Goal: Information Seeking & Learning: Learn about a topic

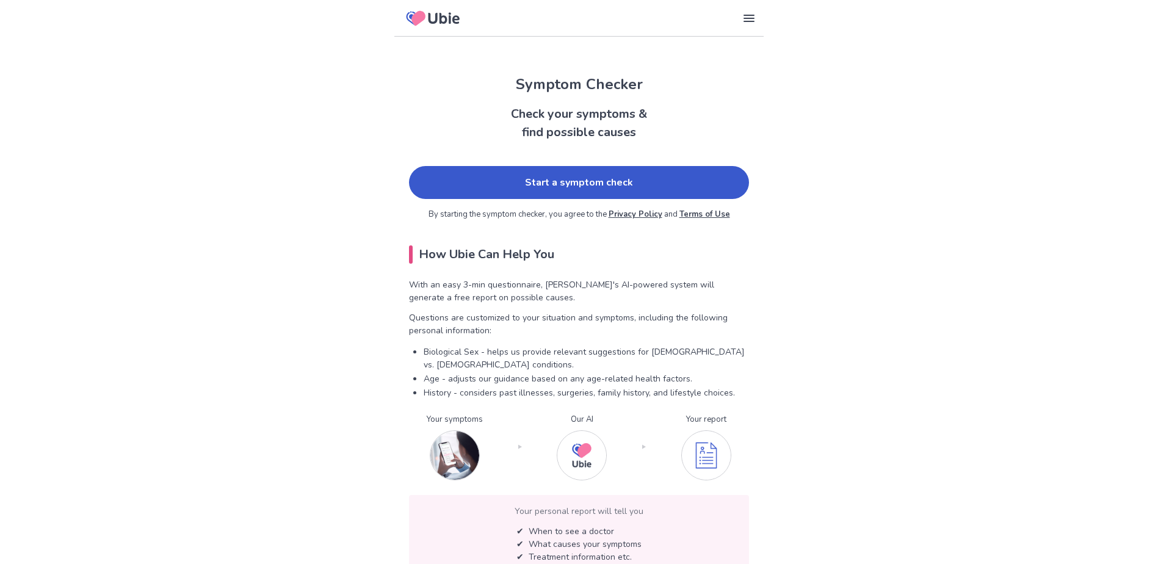
click at [654, 186] on link "Start a symptom check" at bounding box center [579, 182] width 340 height 33
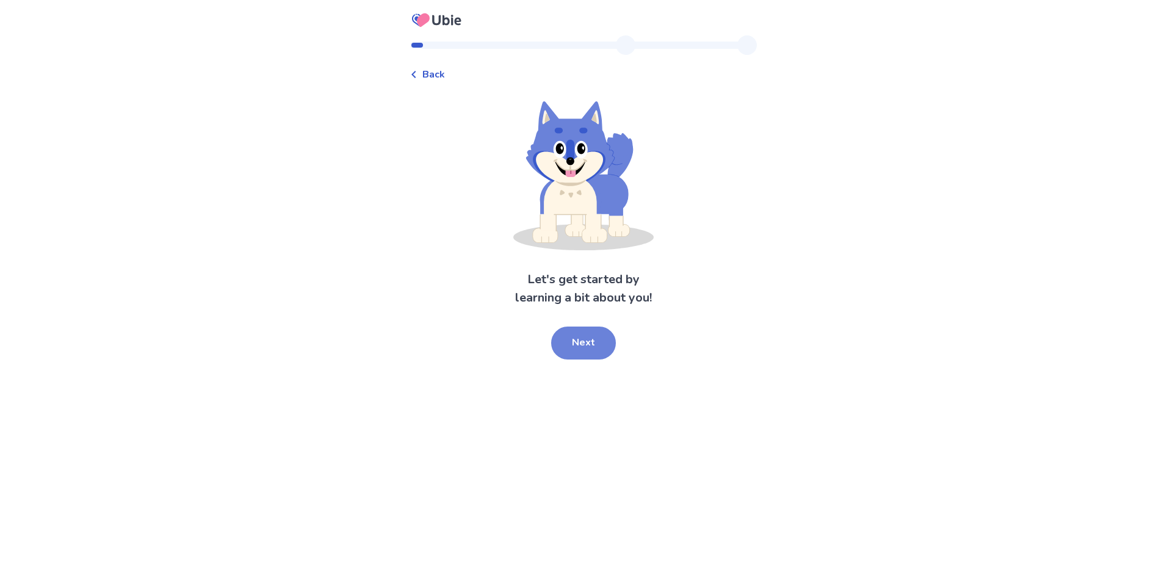
click at [595, 337] on button "Next" at bounding box center [583, 342] width 65 height 33
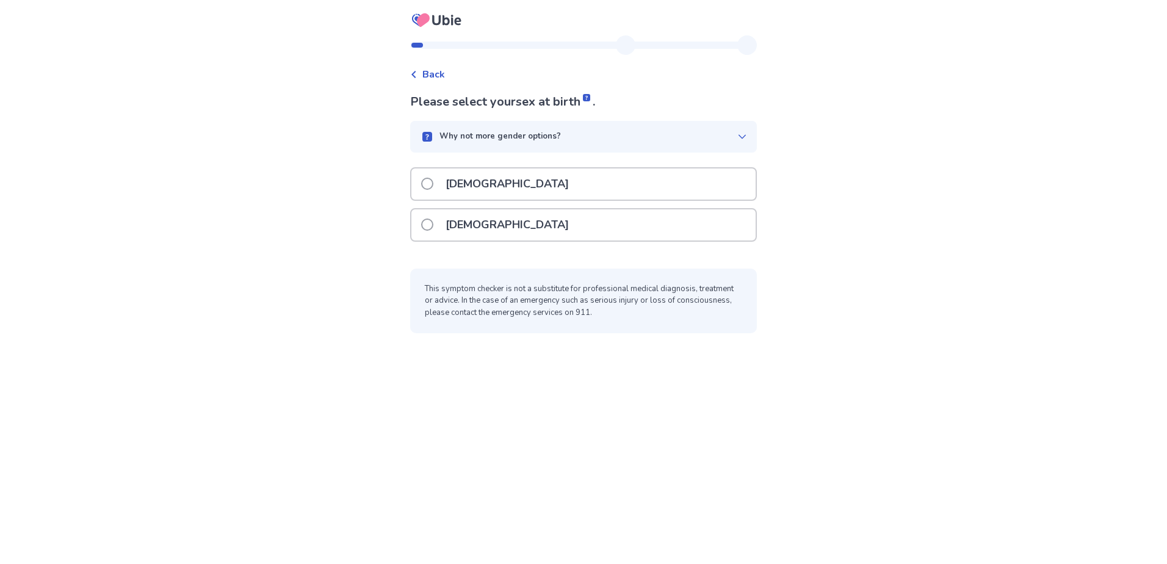
click at [433, 225] on span at bounding box center [427, 224] width 12 height 12
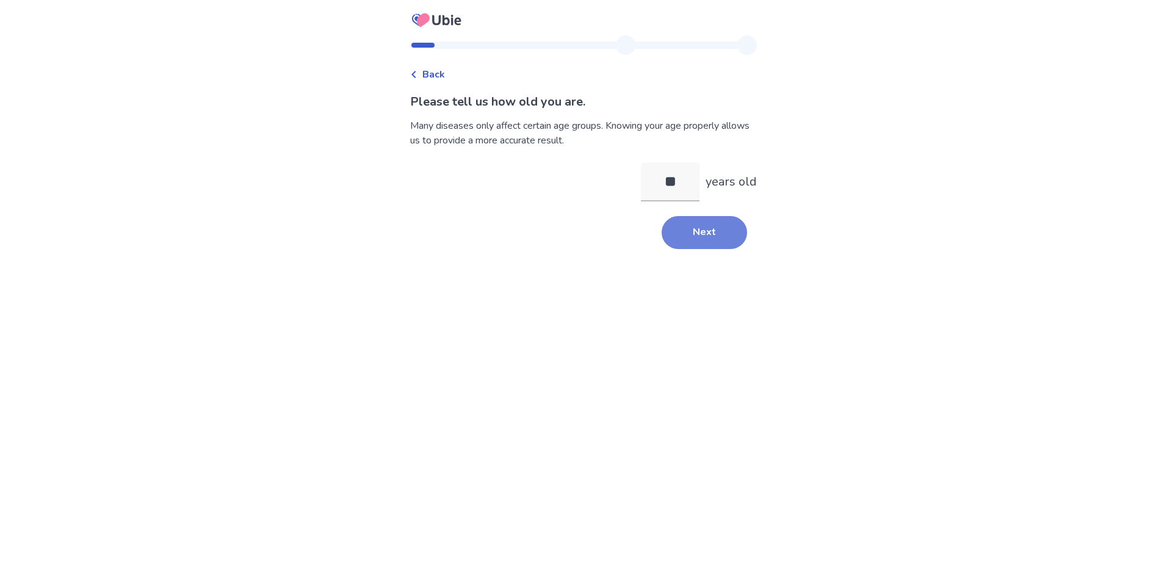
type input "**"
click at [718, 243] on button "Next" at bounding box center [704, 232] width 85 height 33
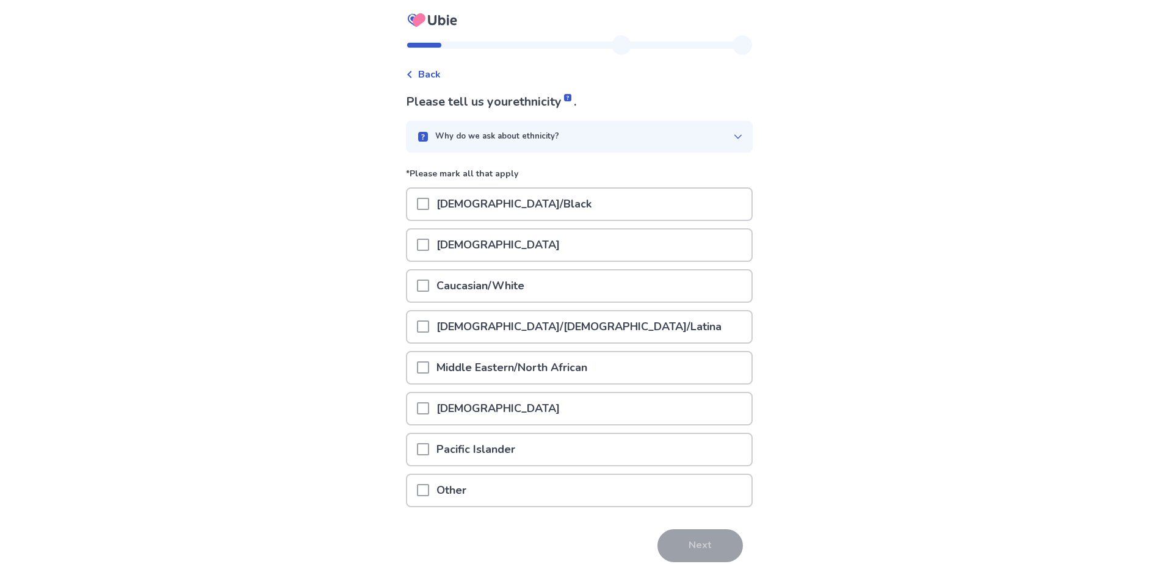
click at [458, 289] on p "Caucasian/White" at bounding box center [480, 285] width 103 height 31
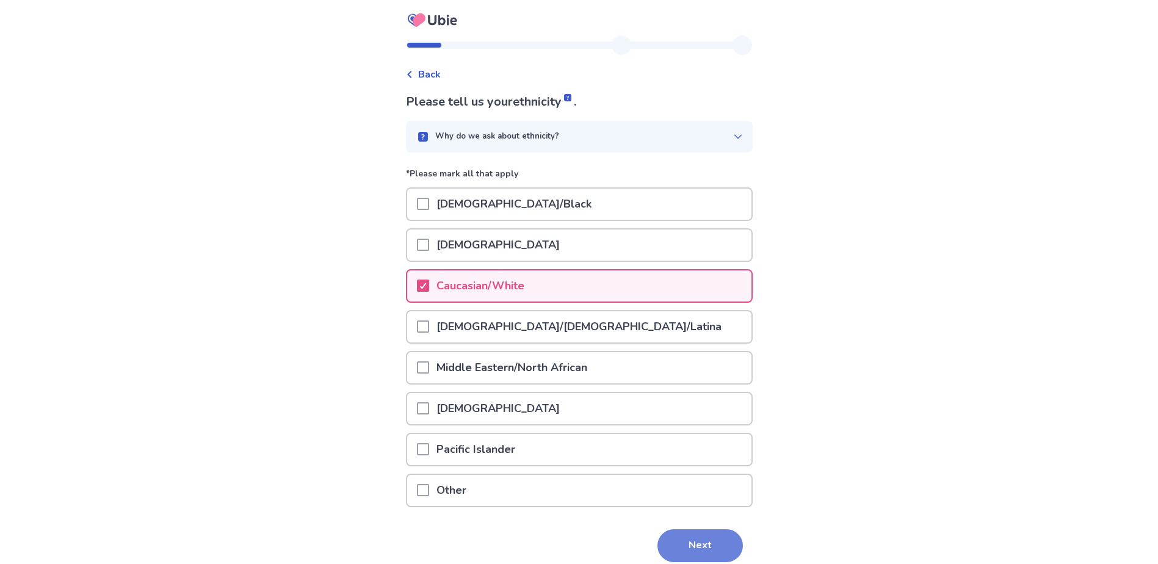
click at [680, 536] on button "Next" at bounding box center [699, 545] width 85 height 33
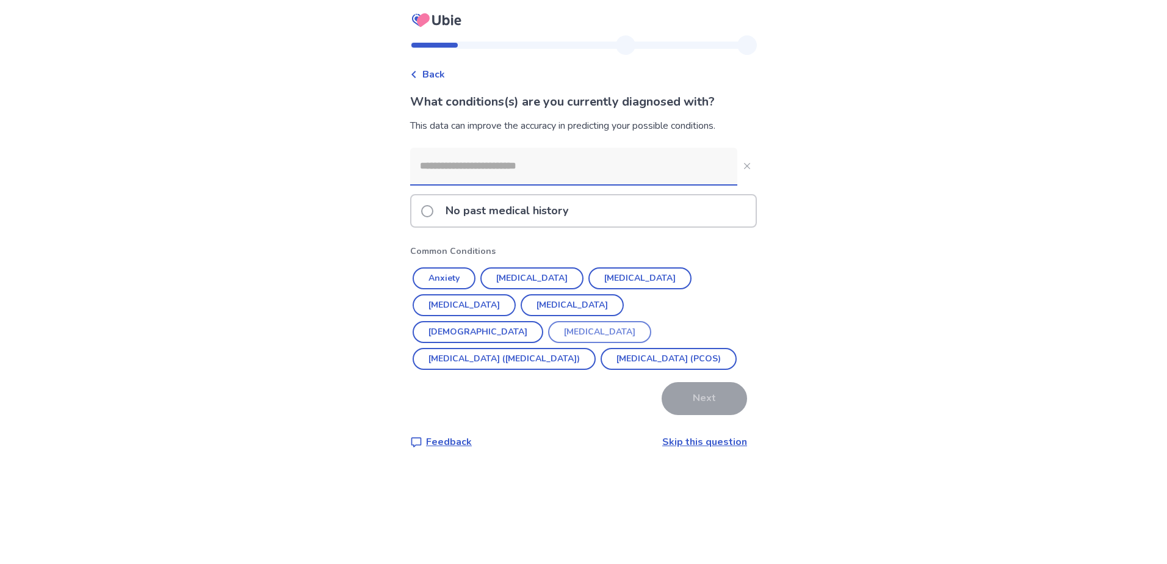
click at [643, 321] on button "[MEDICAL_DATA]" at bounding box center [599, 332] width 103 height 22
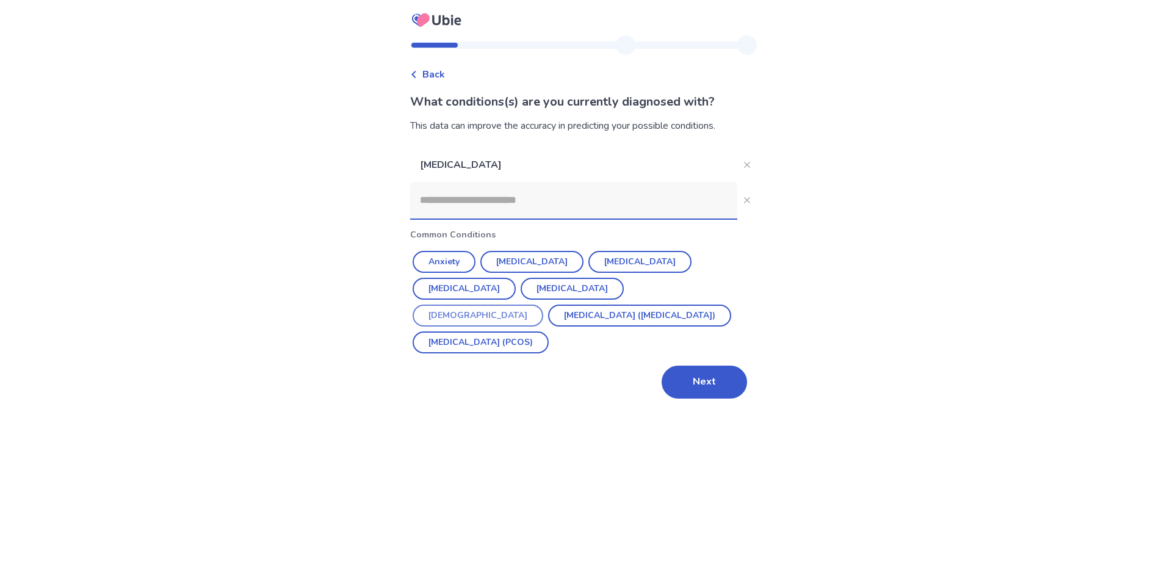
click at [543, 305] on button "[DEMOGRAPHIC_DATA]" at bounding box center [478, 316] width 131 height 22
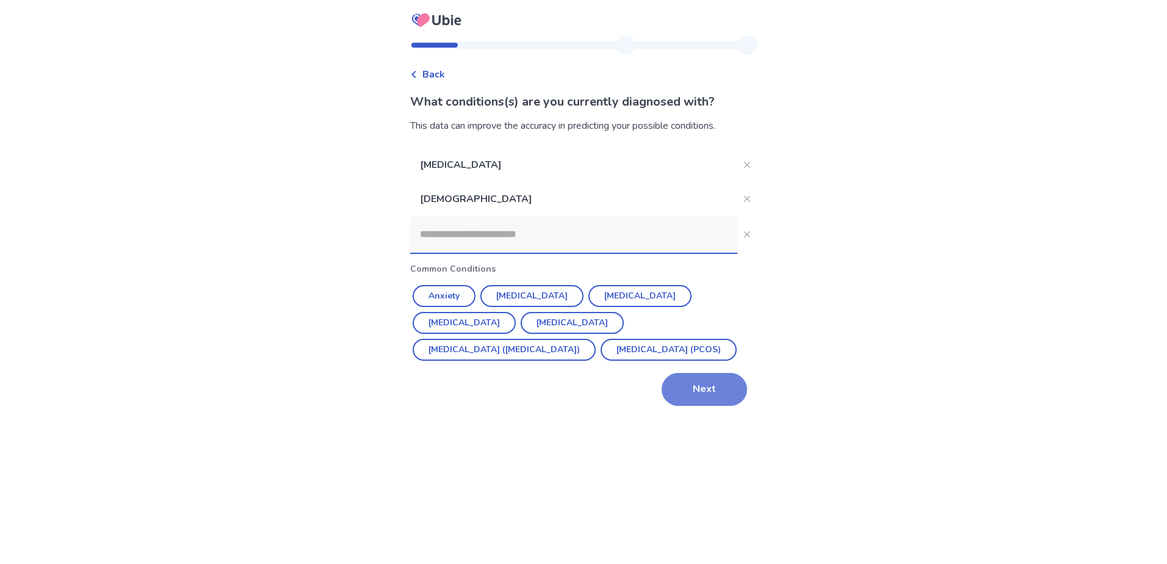
click at [688, 383] on button "Next" at bounding box center [704, 389] width 85 height 33
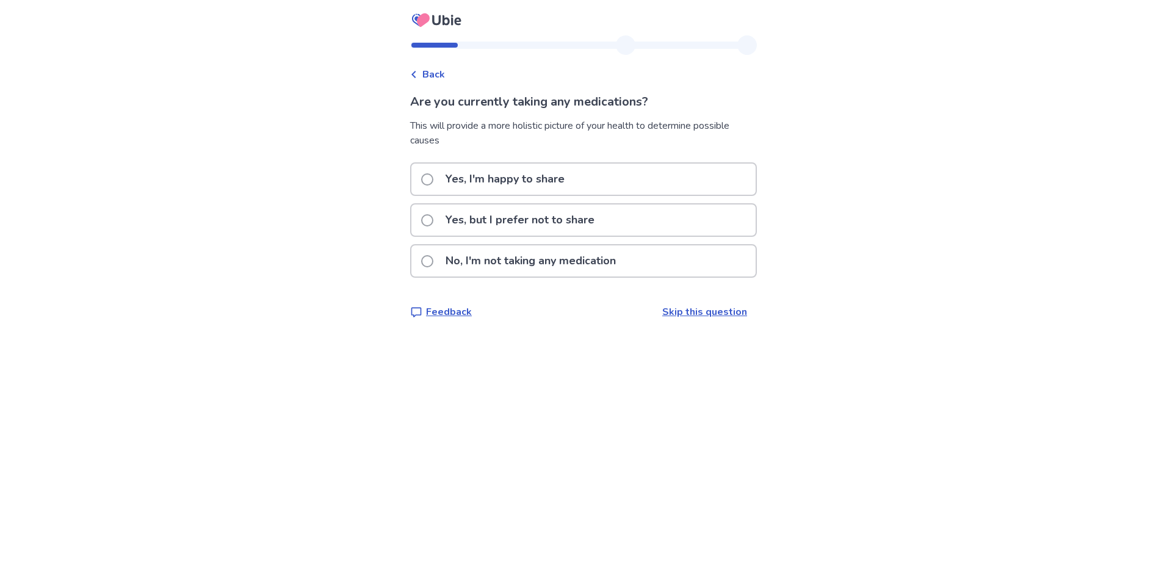
click at [438, 72] on span "Back" at bounding box center [433, 74] width 23 height 15
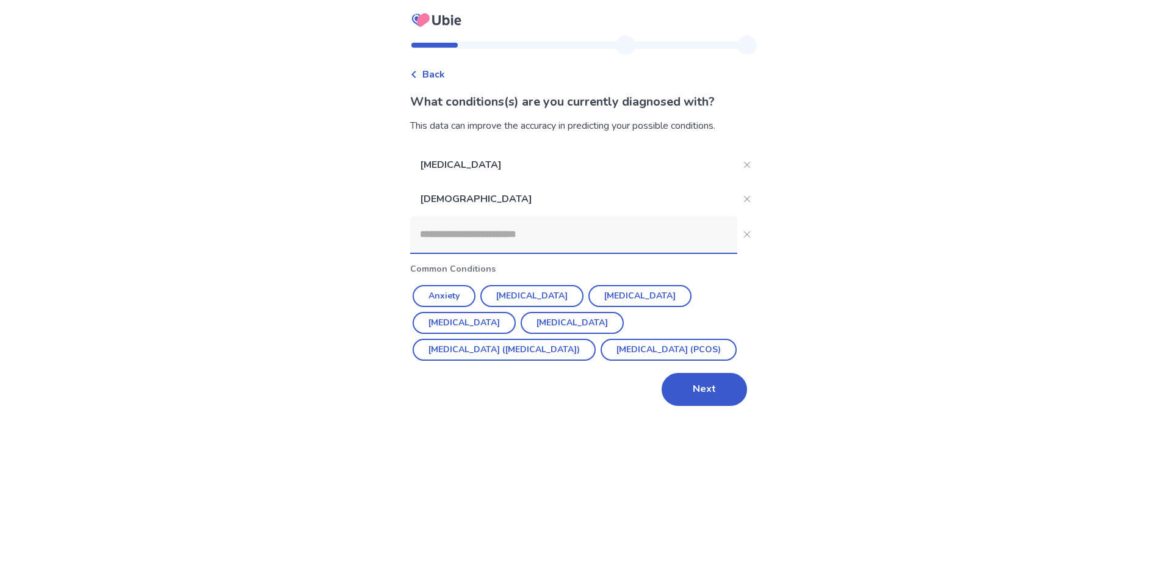
click at [470, 238] on input at bounding box center [573, 234] width 327 height 37
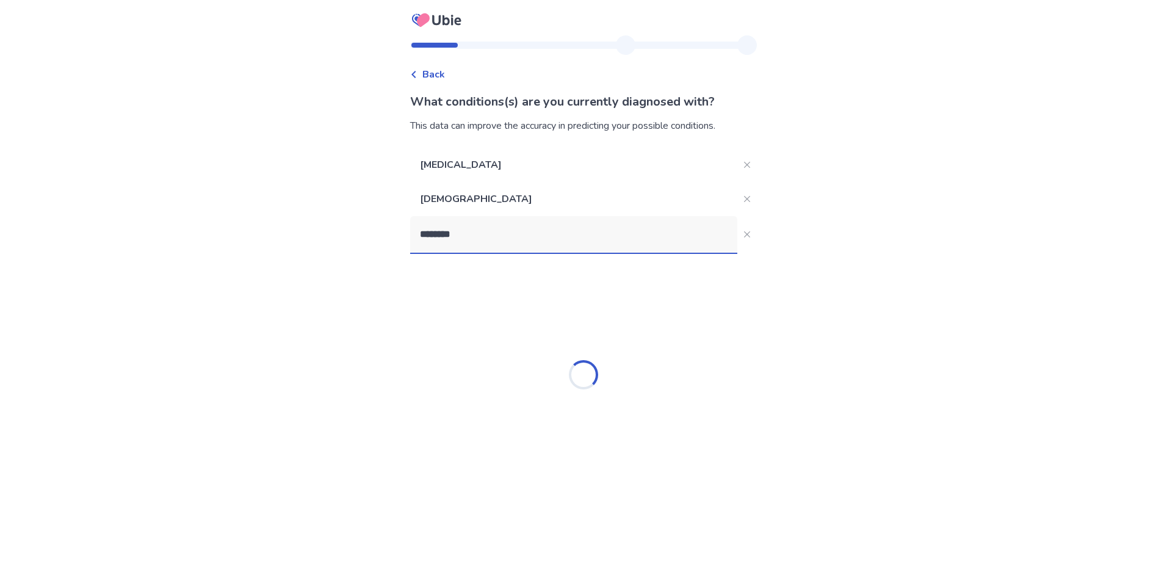
type input "*********"
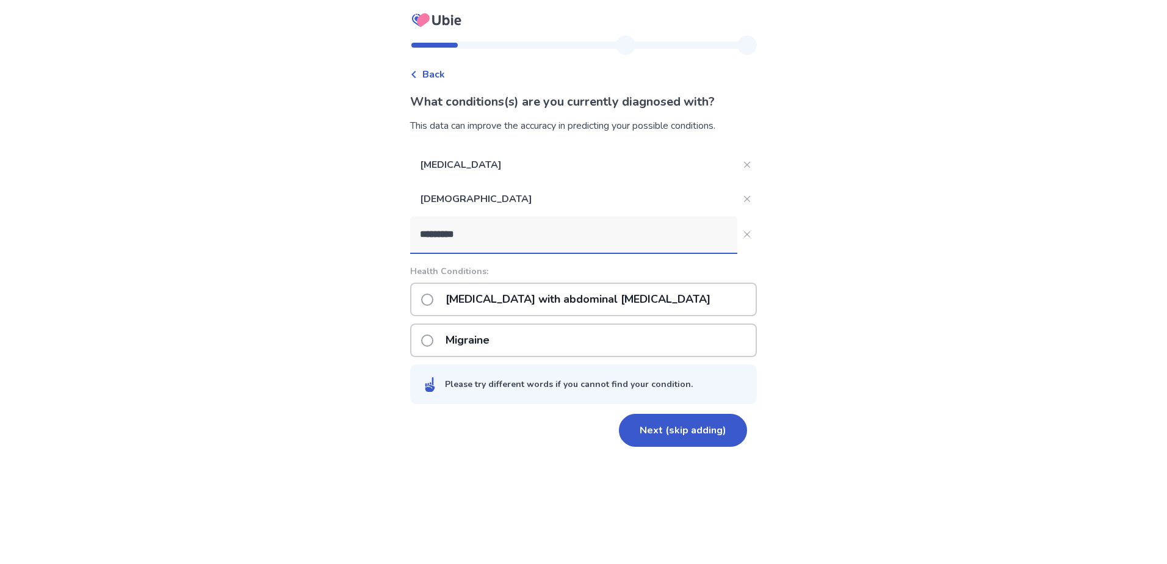
click at [485, 336] on p "Migraine" at bounding box center [467, 340] width 59 height 31
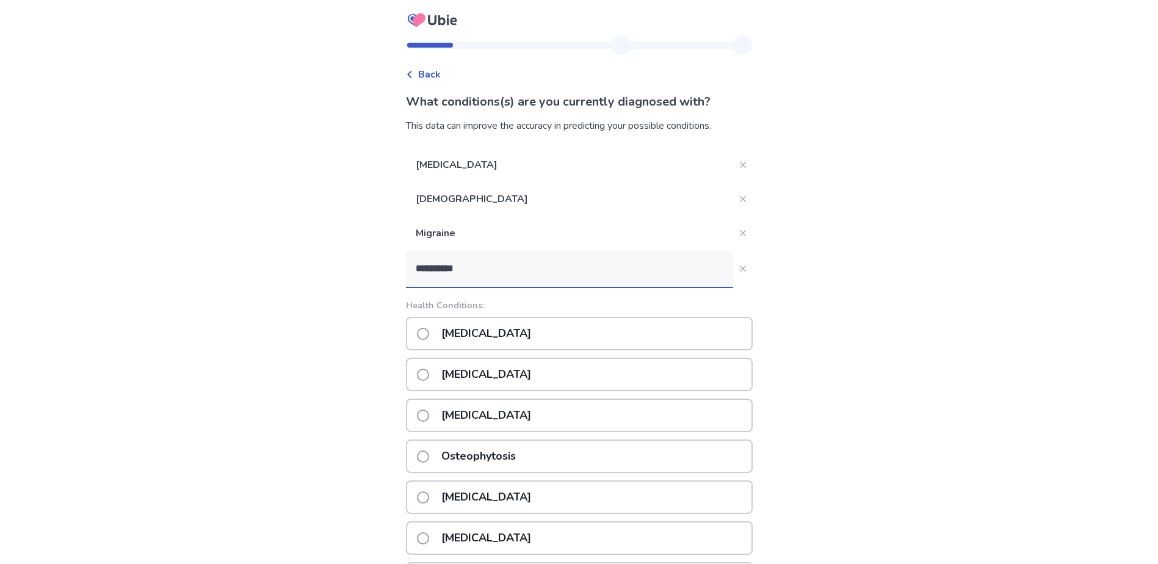
drag, startPoint x: 478, startPoint y: 269, endPoint x: 416, endPoint y: 268, distance: 62.9
click at [416, 268] on input "**********" at bounding box center [569, 268] width 327 height 37
type input "*****"
click at [463, 333] on p "Prolapsed disc" at bounding box center [480, 333] width 92 height 31
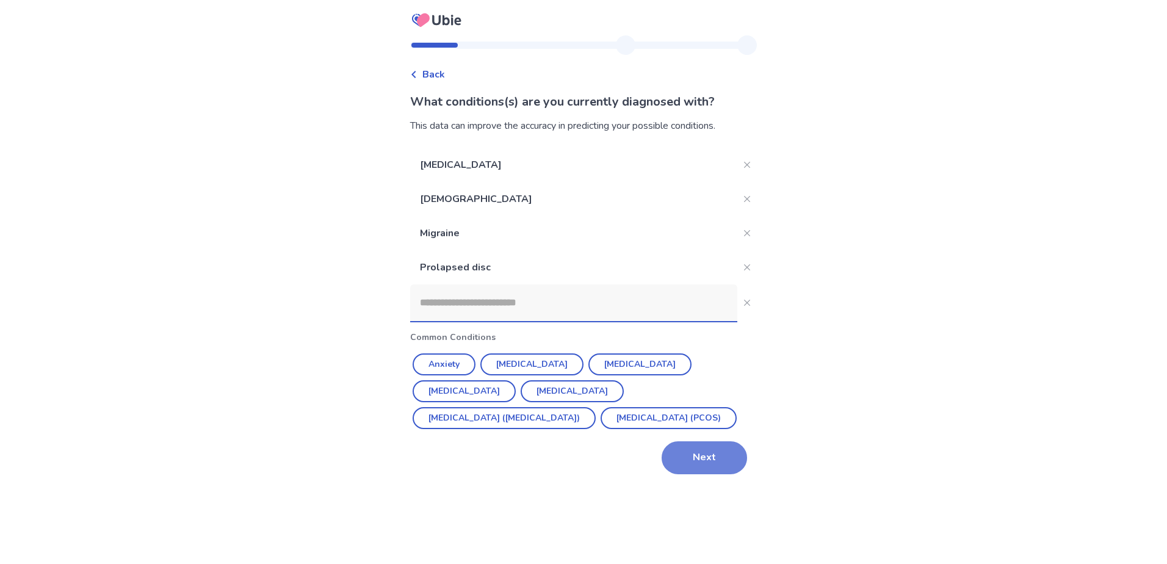
click at [671, 453] on button "Next" at bounding box center [704, 457] width 85 height 33
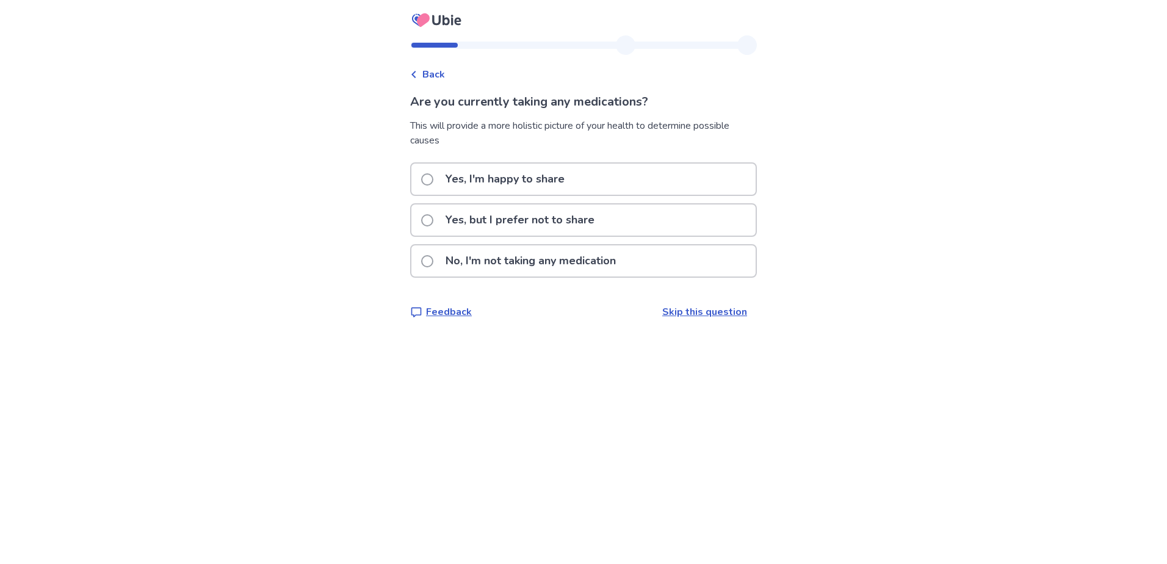
click at [432, 179] on span at bounding box center [427, 179] width 12 height 12
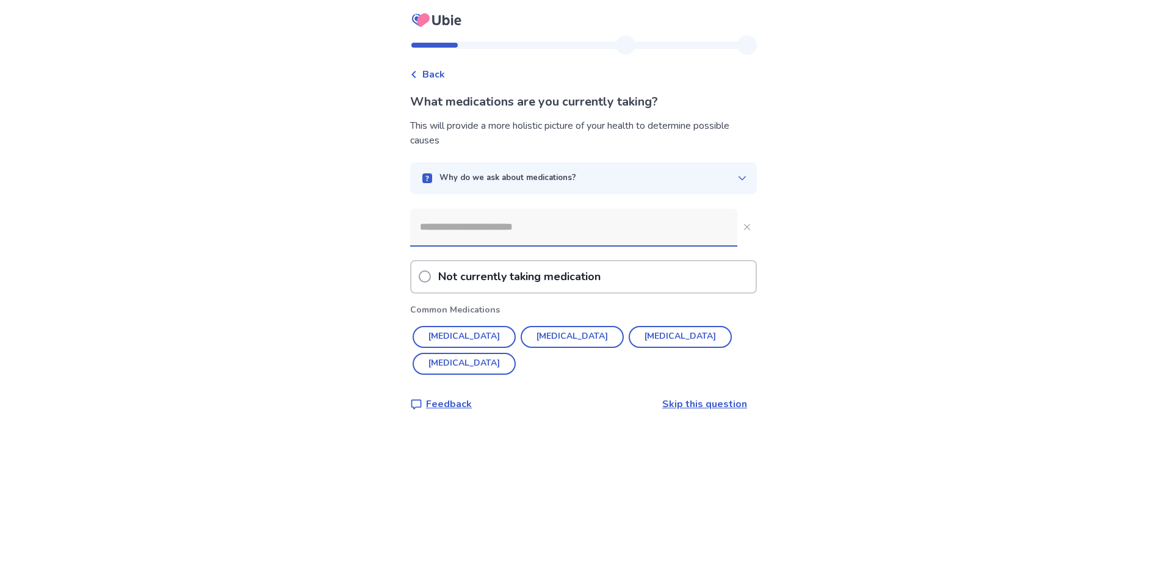
click at [510, 236] on input at bounding box center [573, 227] width 327 height 37
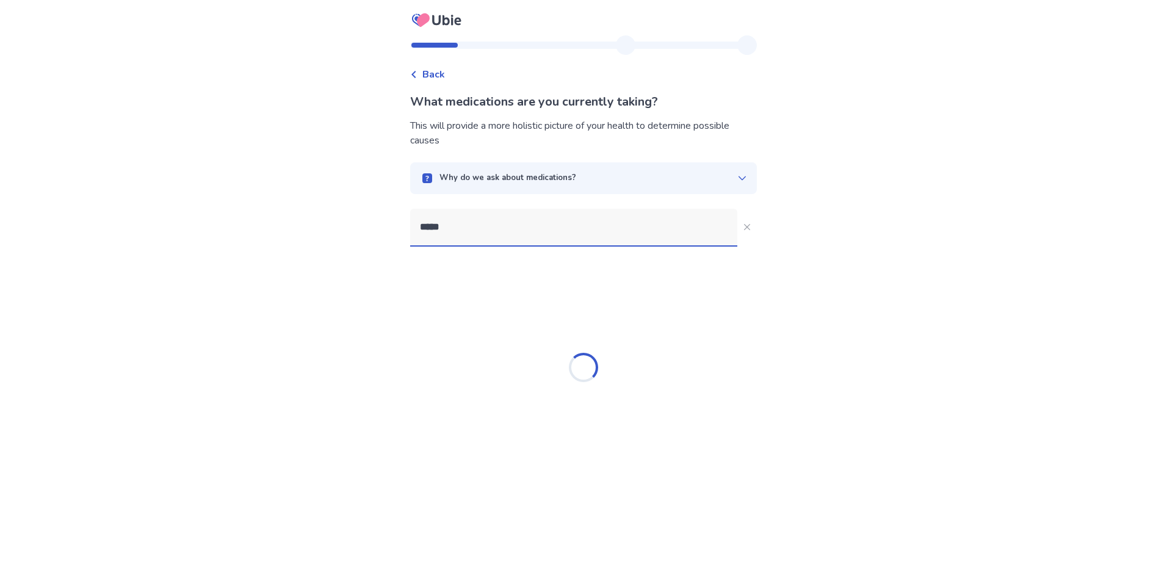
type input "******"
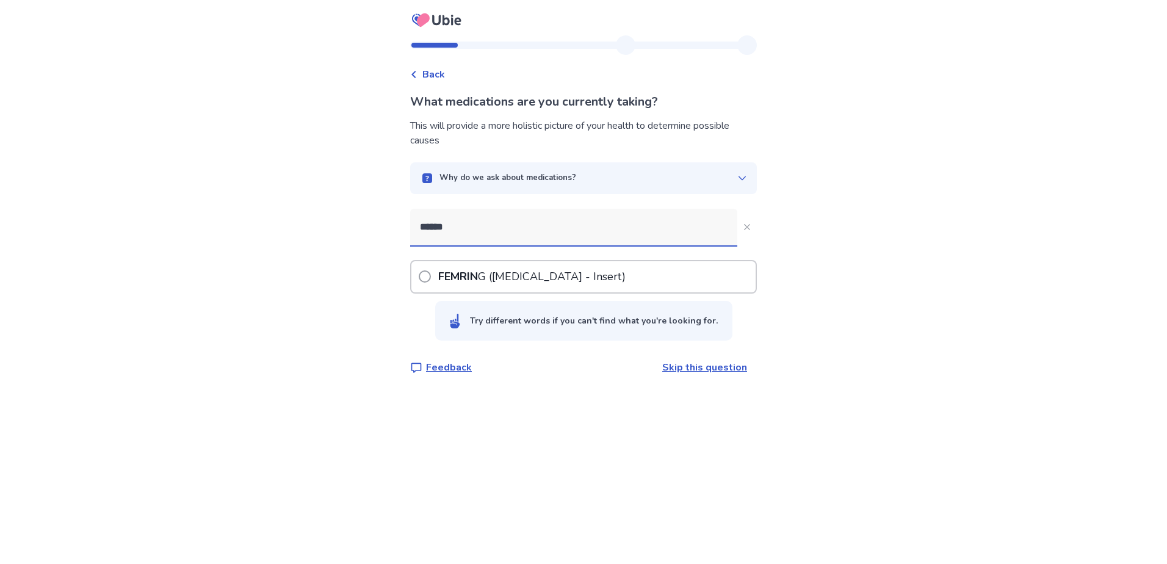
click at [510, 267] on p "FEMRIN G (Estradiol Acetate - Insert)" at bounding box center [532, 276] width 192 height 31
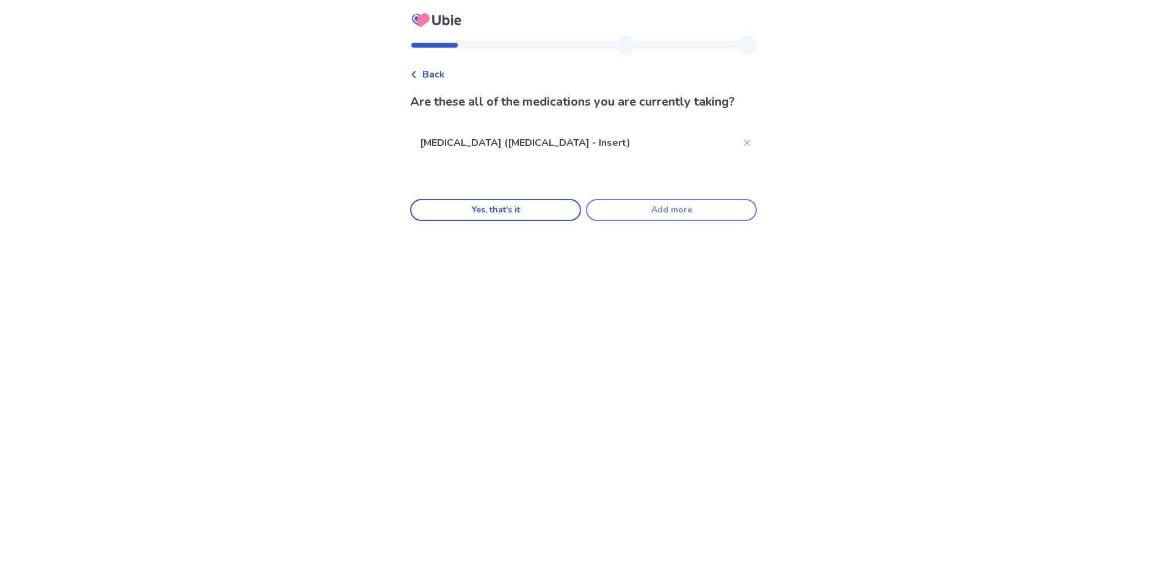
click at [638, 209] on button "Add more" at bounding box center [671, 210] width 171 height 22
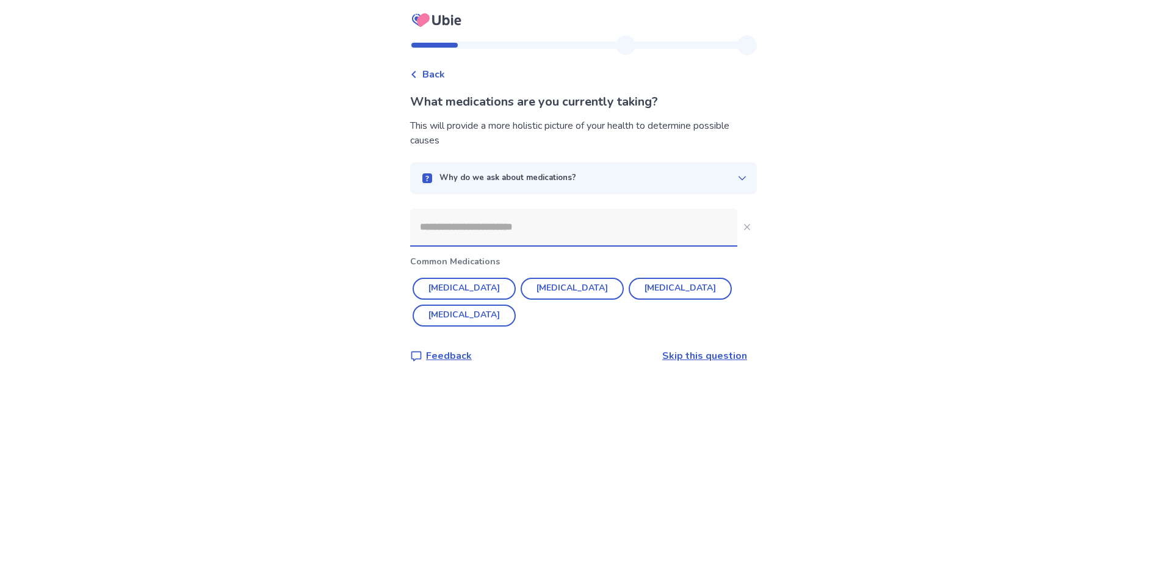
click at [571, 236] on input at bounding box center [573, 227] width 327 height 37
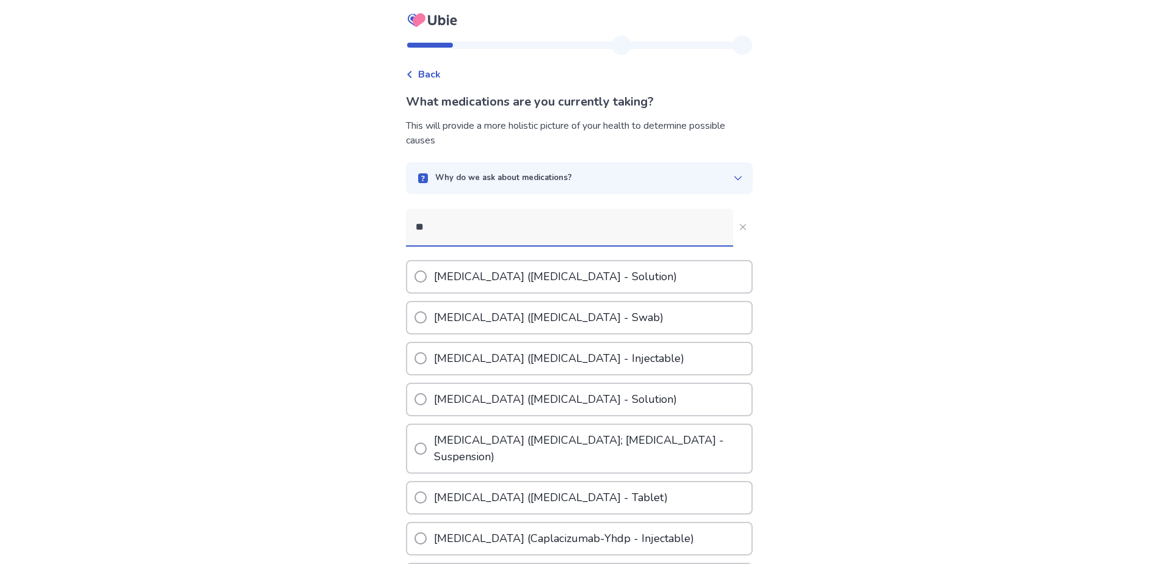
type input "*"
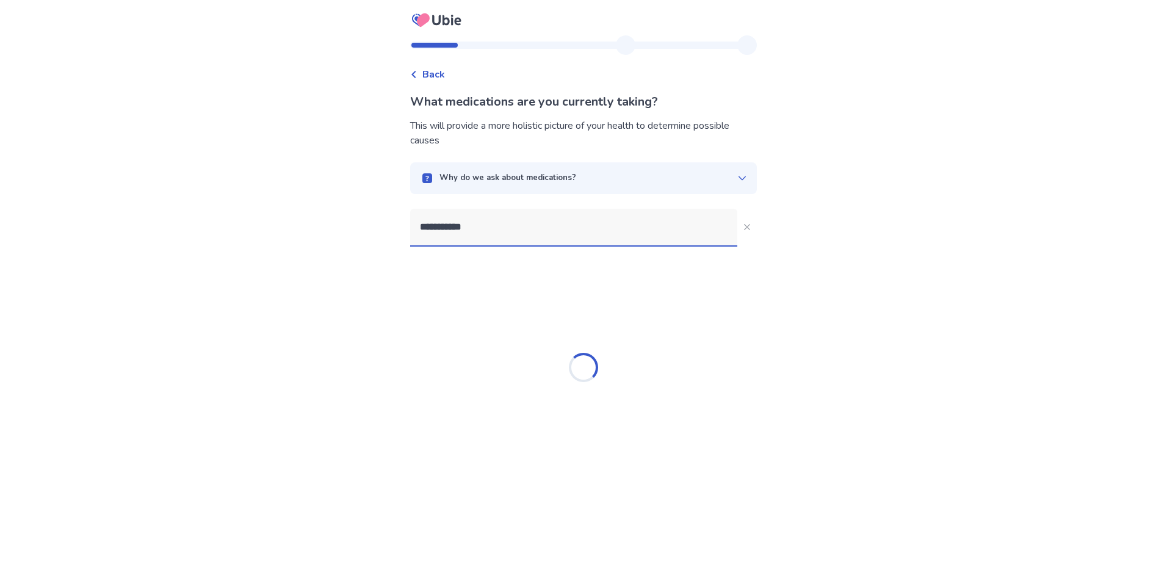
type input "**********"
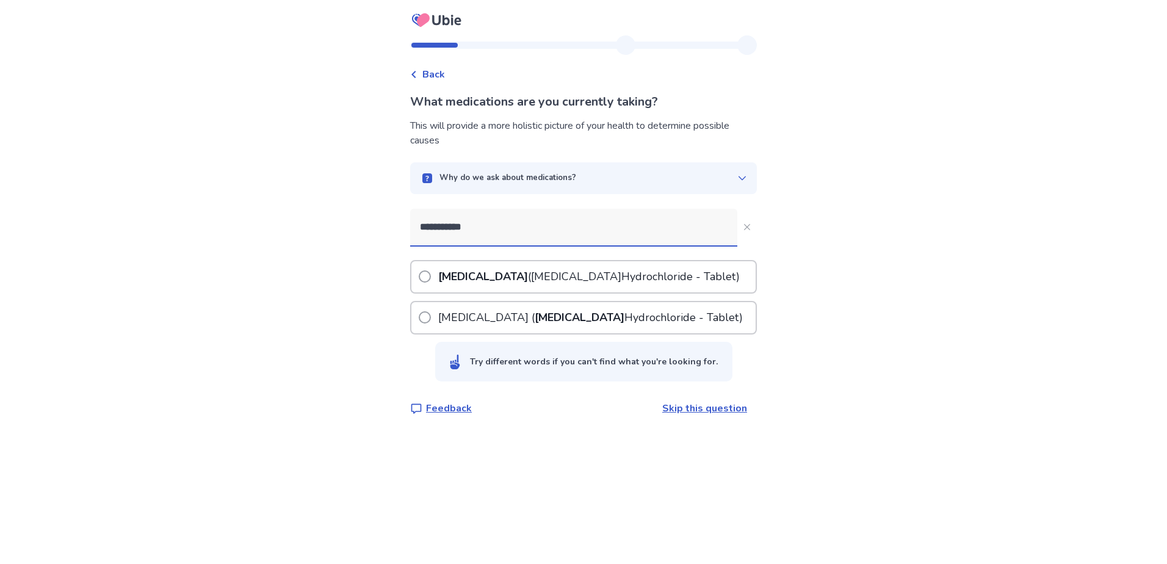
click at [431, 319] on span at bounding box center [425, 317] width 12 height 12
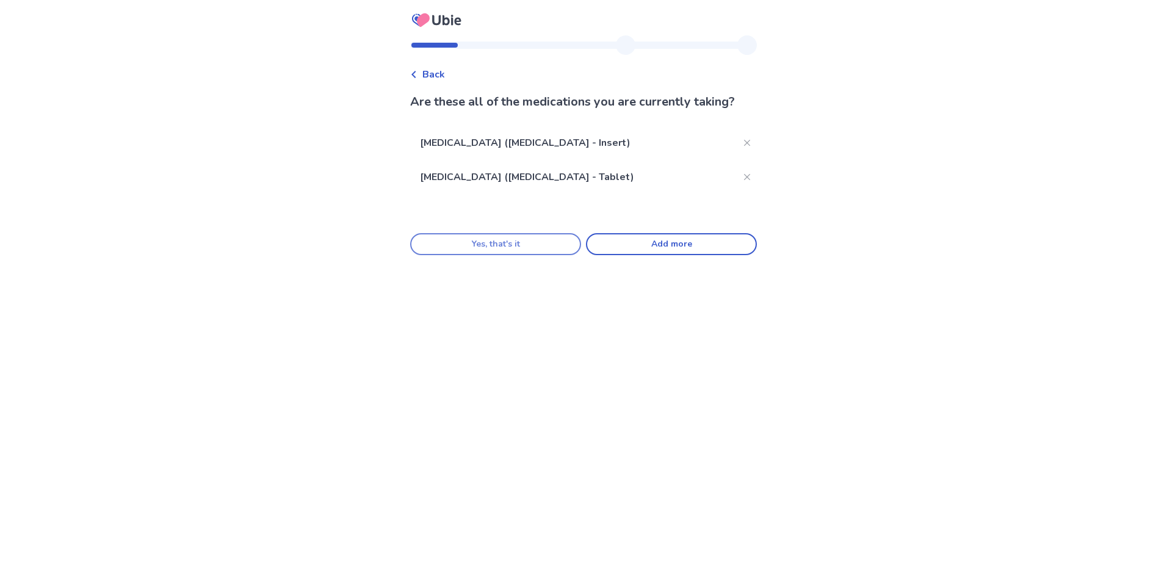
click at [536, 248] on button "Yes, that's it" at bounding box center [495, 244] width 171 height 22
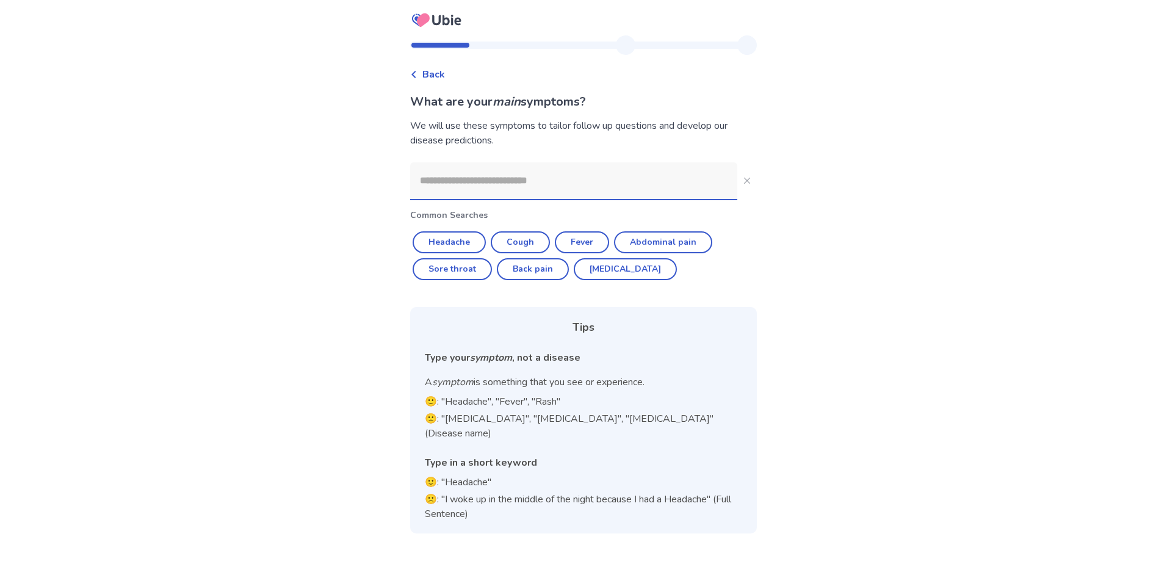
click at [500, 188] on input at bounding box center [573, 180] width 327 height 37
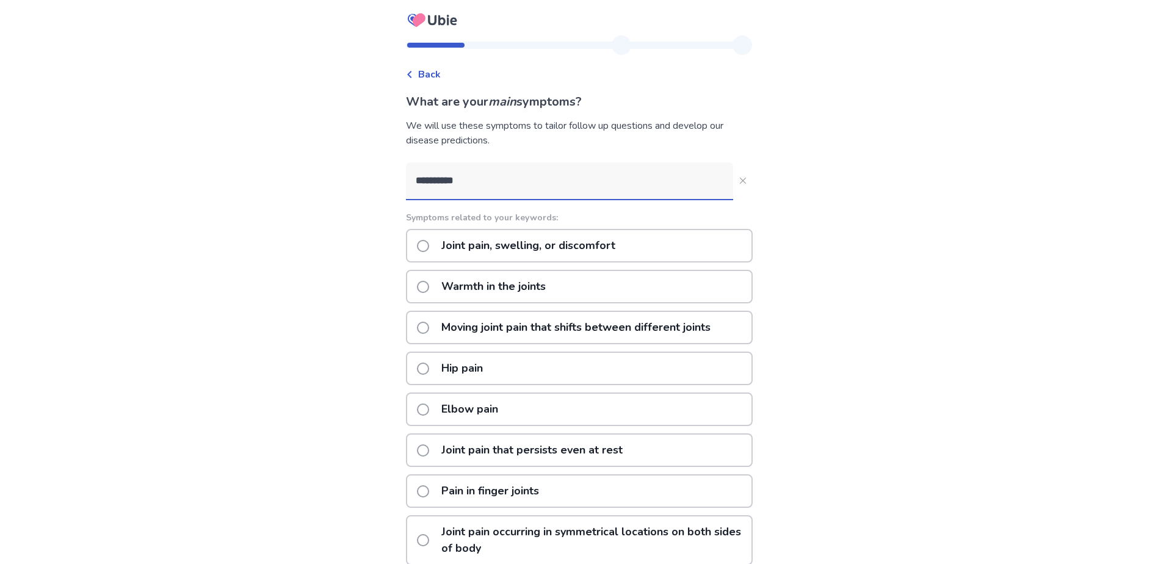
scroll to position [61, 0]
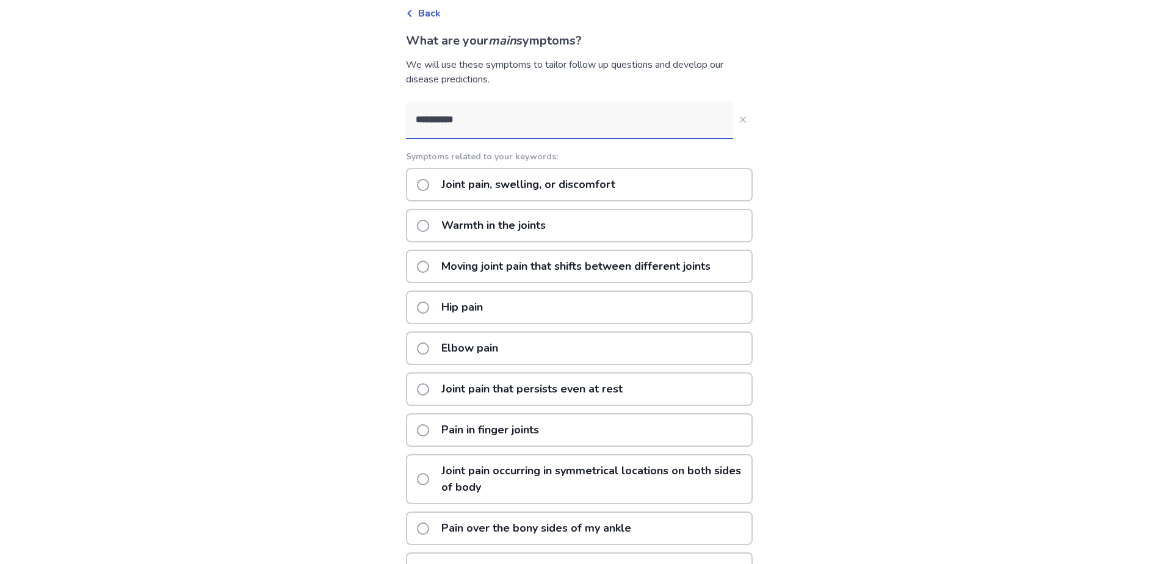
type input "**********"
click at [429, 384] on span at bounding box center [423, 389] width 12 height 12
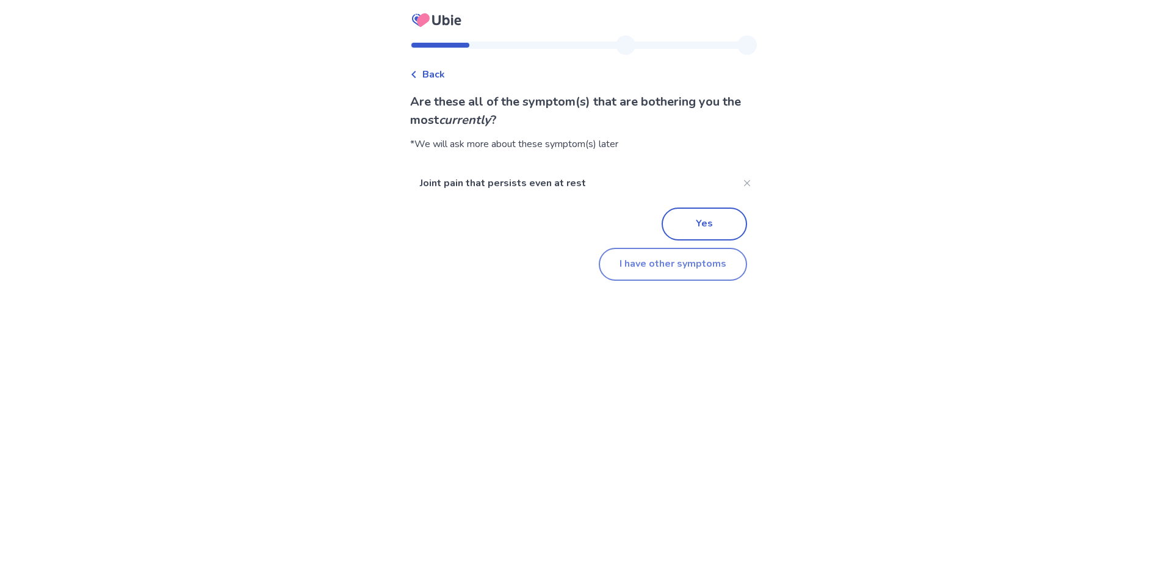
click at [629, 271] on button "I have other symptoms" at bounding box center [673, 264] width 148 height 33
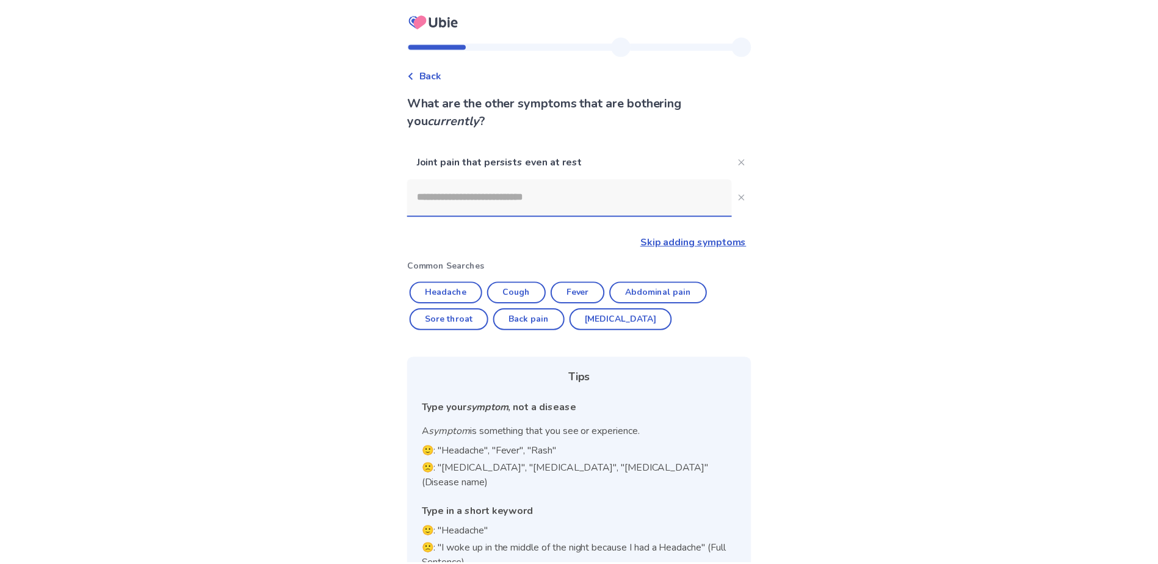
scroll to position [20, 0]
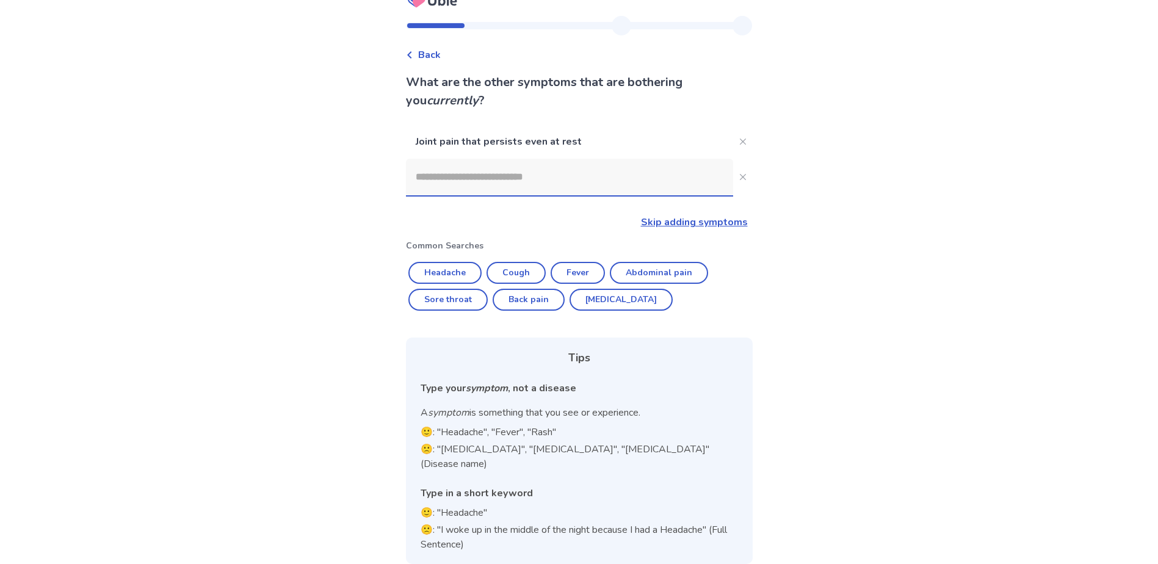
click at [491, 181] on input at bounding box center [569, 177] width 327 height 37
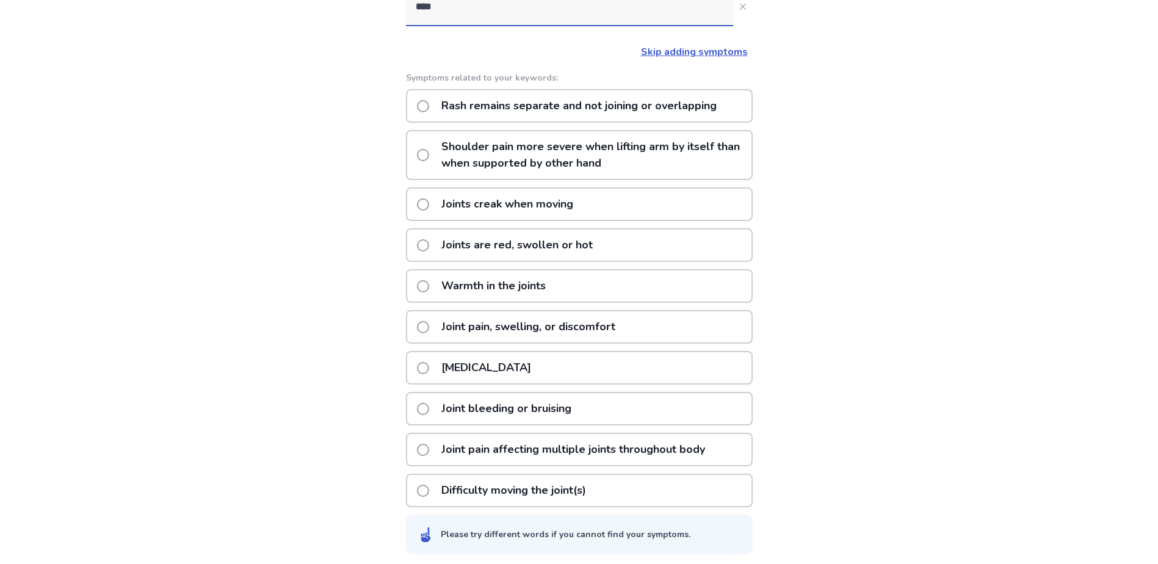
scroll to position [195, 0]
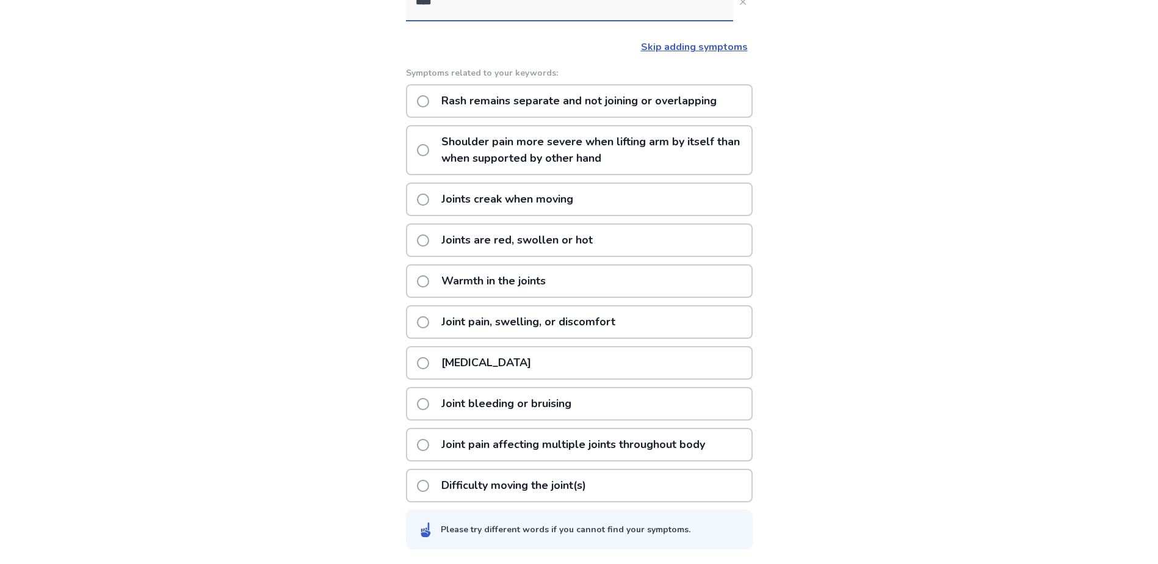
type input "****"
click at [428, 441] on span at bounding box center [423, 445] width 12 height 12
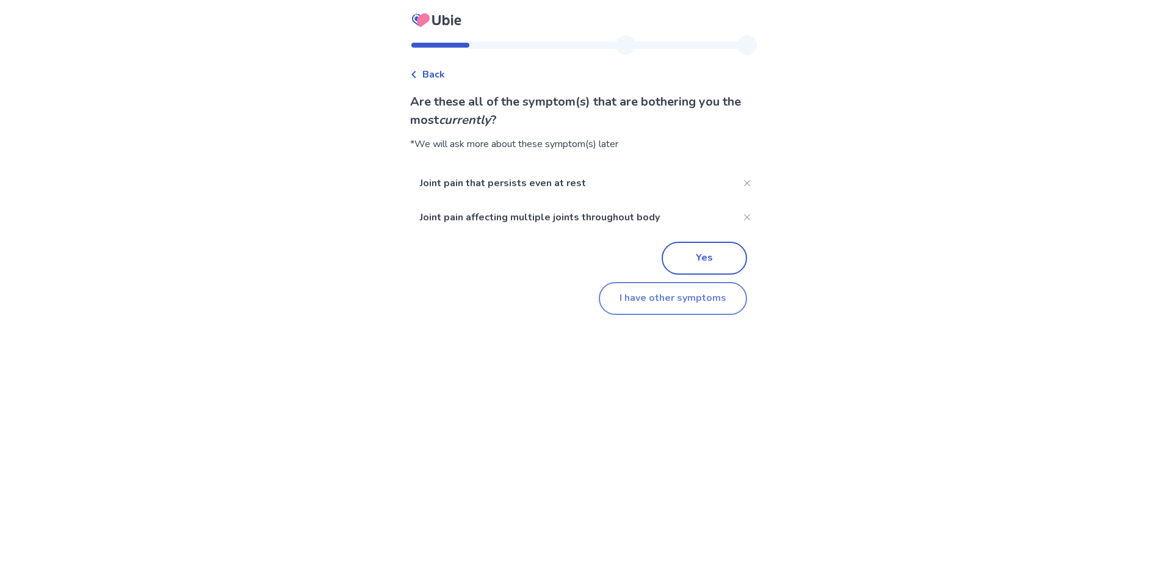
click at [685, 309] on button "I have other symptoms" at bounding box center [673, 298] width 148 height 33
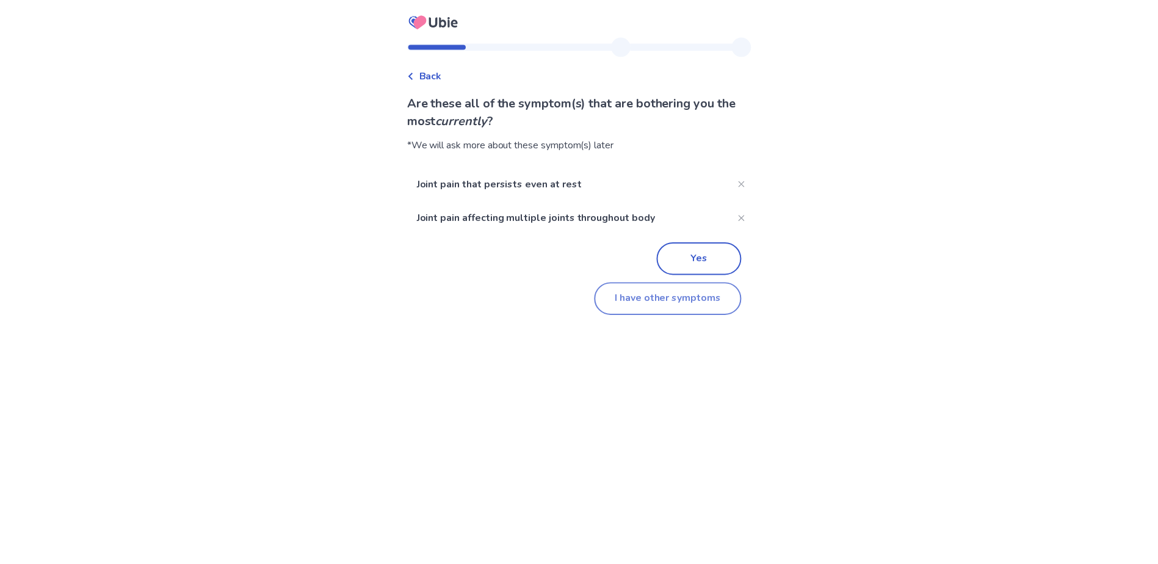
scroll to position [54, 0]
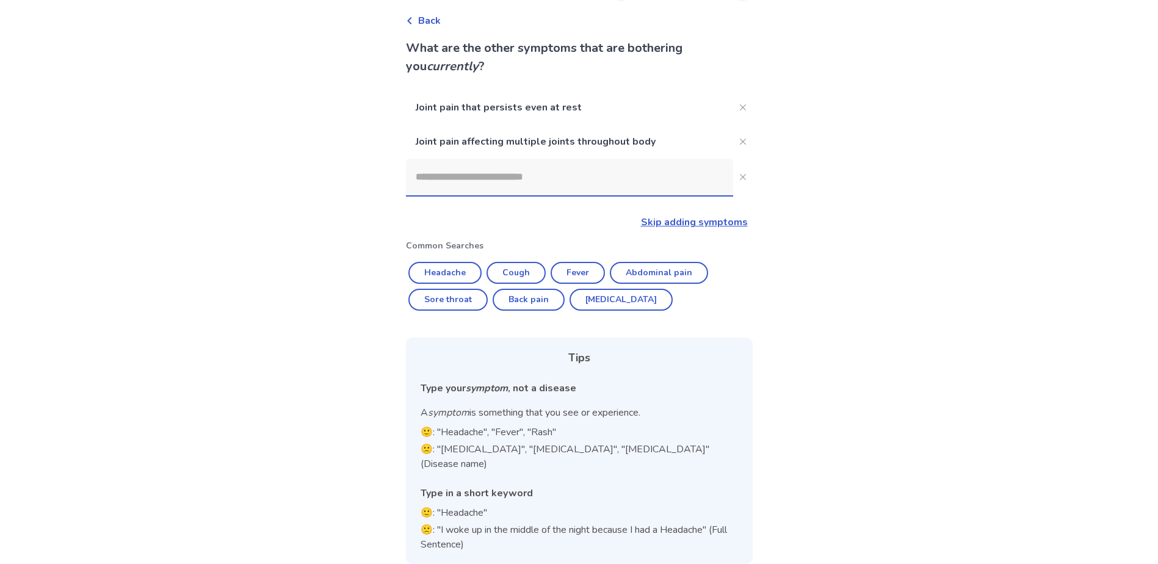
click at [498, 186] on input at bounding box center [569, 177] width 327 height 37
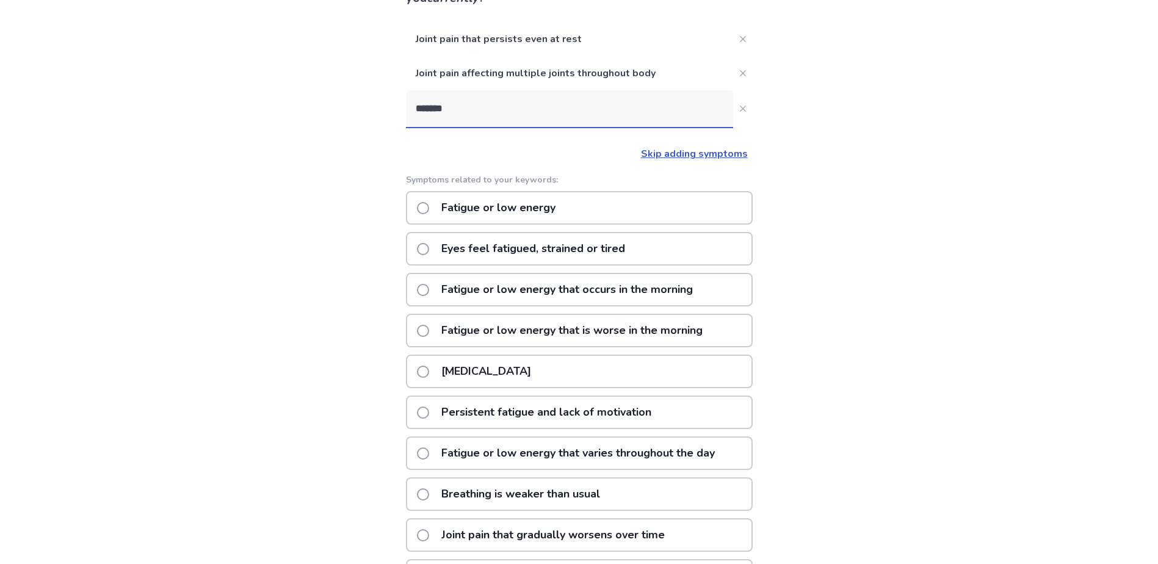
scroll to position [183, 0]
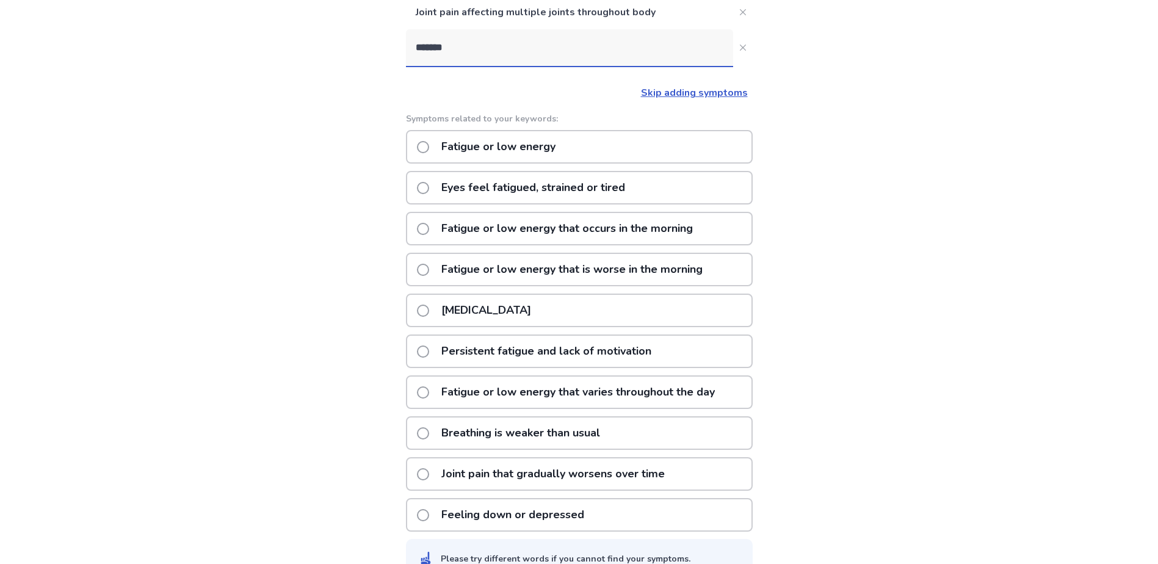
type input "*******"
click at [427, 148] on span at bounding box center [423, 147] width 12 height 12
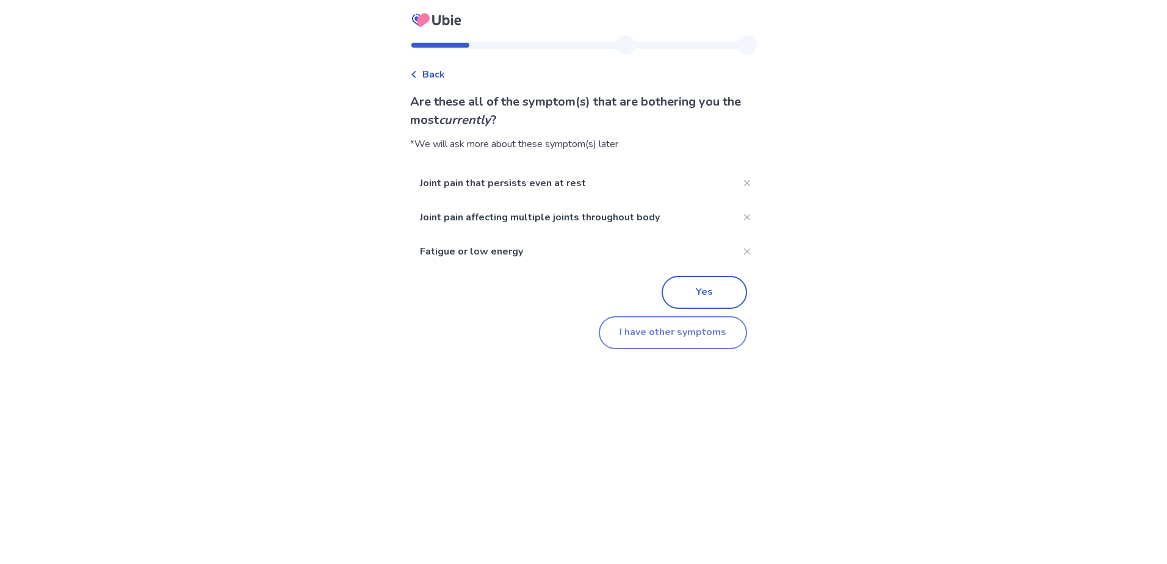
click at [645, 341] on button "I have other symptoms" at bounding box center [673, 332] width 148 height 33
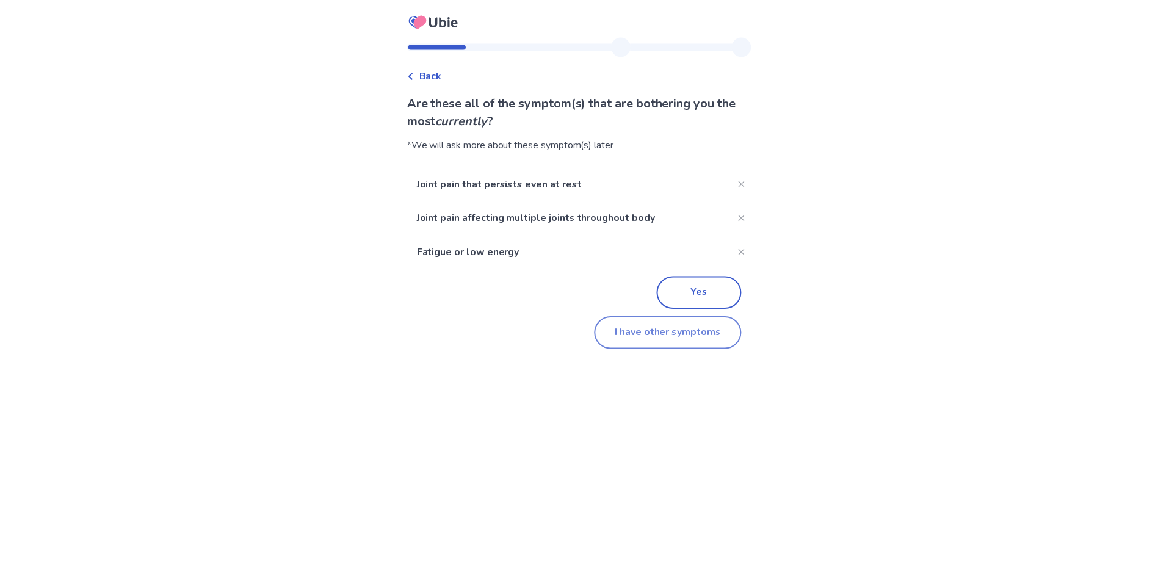
scroll to position [88, 0]
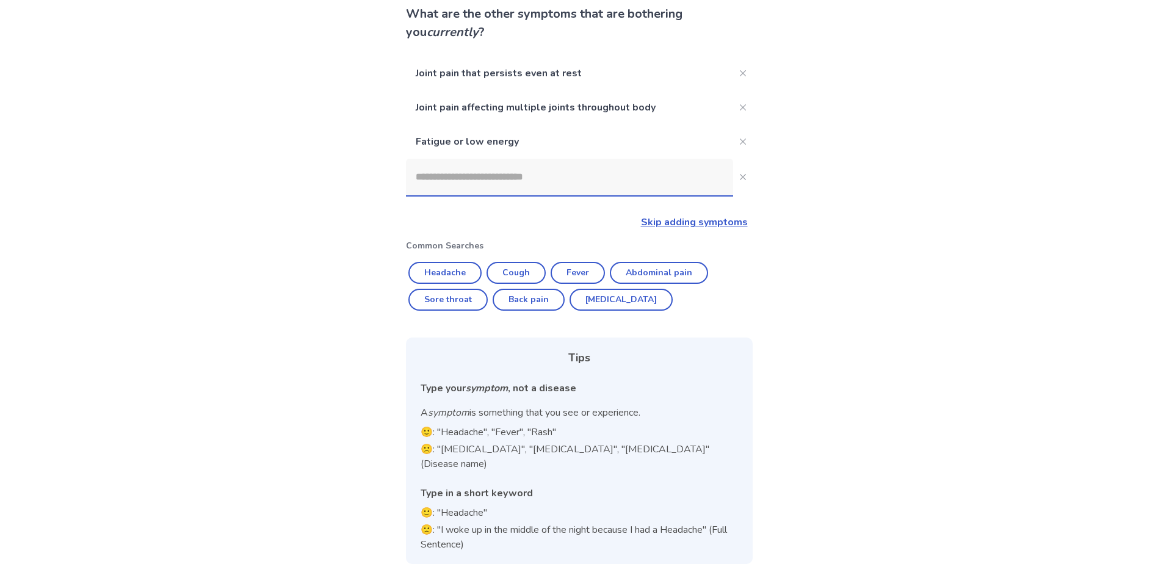
click at [483, 186] on input at bounding box center [569, 177] width 327 height 37
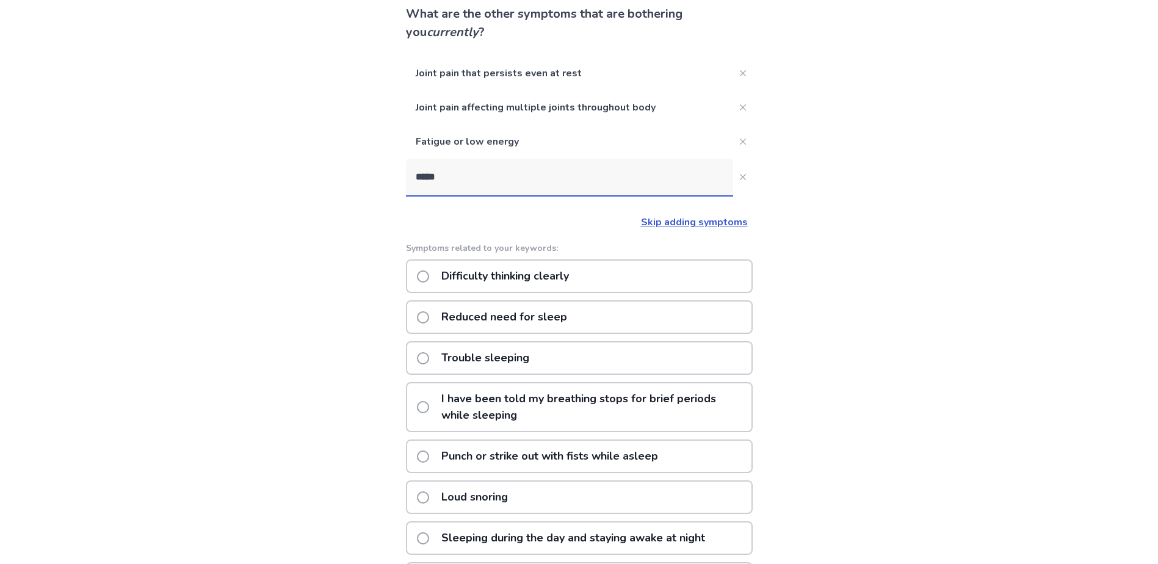
type input "*****"
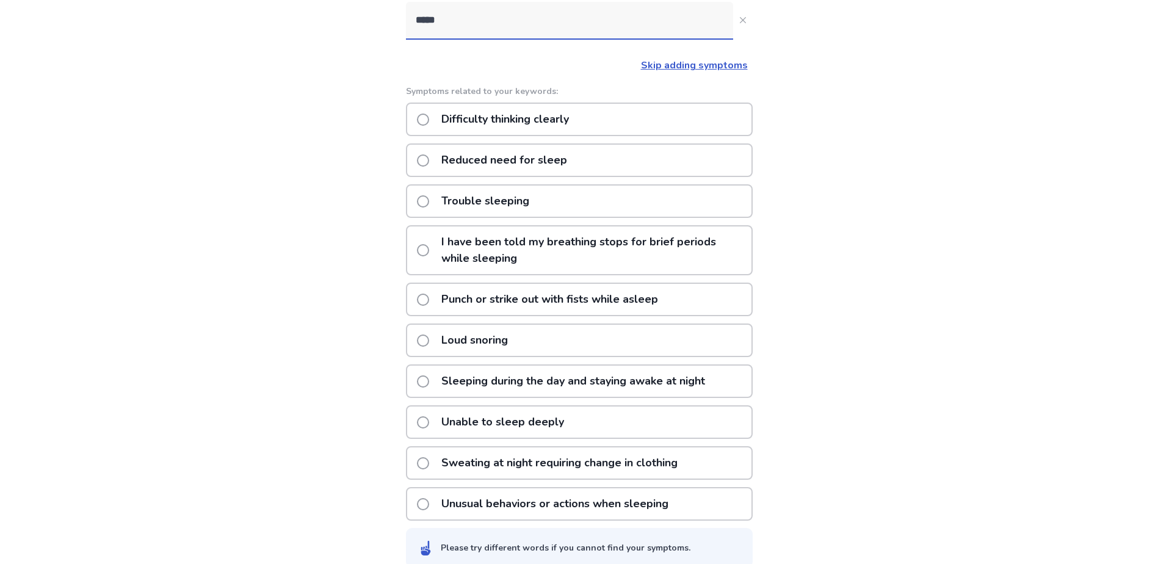
scroll to position [263, 0]
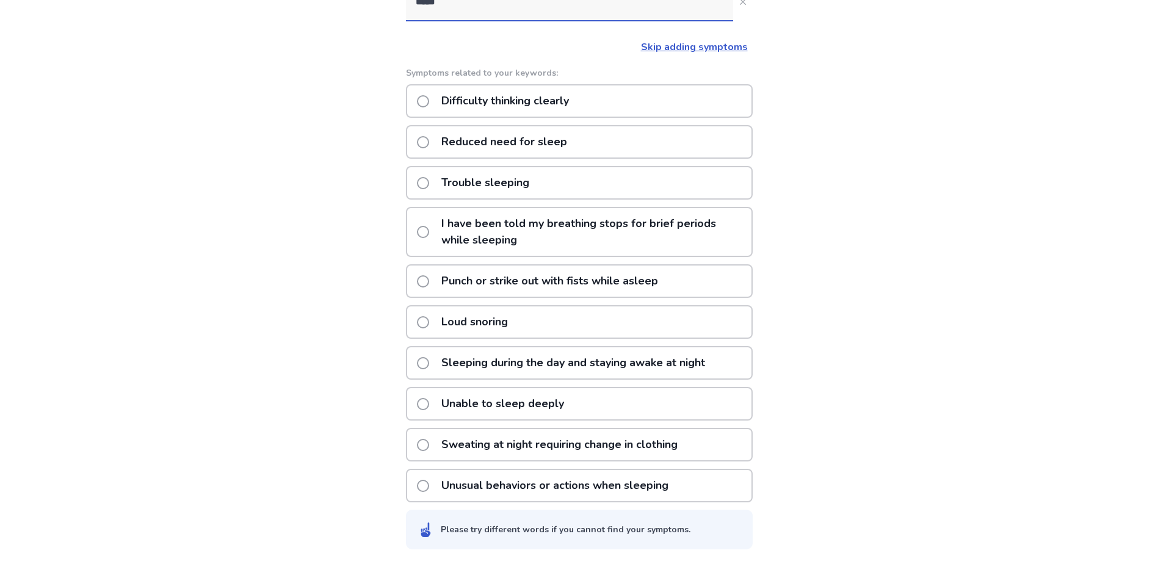
click at [491, 186] on p "Trouble sleeping" at bounding box center [485, 182] width 103 height 31
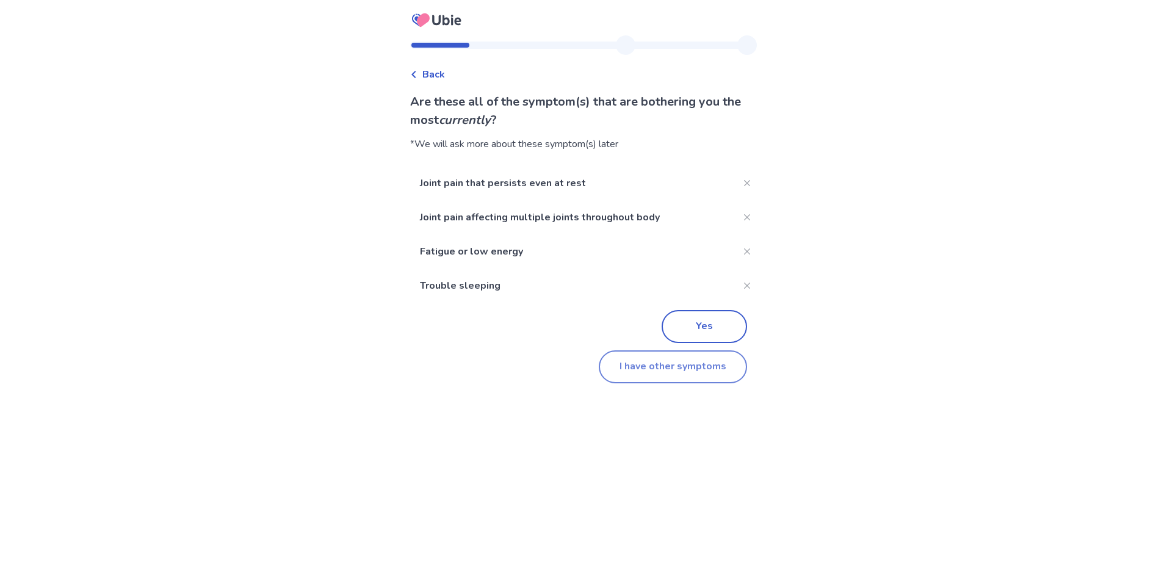
click at [669, 373] on button "I have other symptoms" at bounding box center [673, 366] width 148 height 33
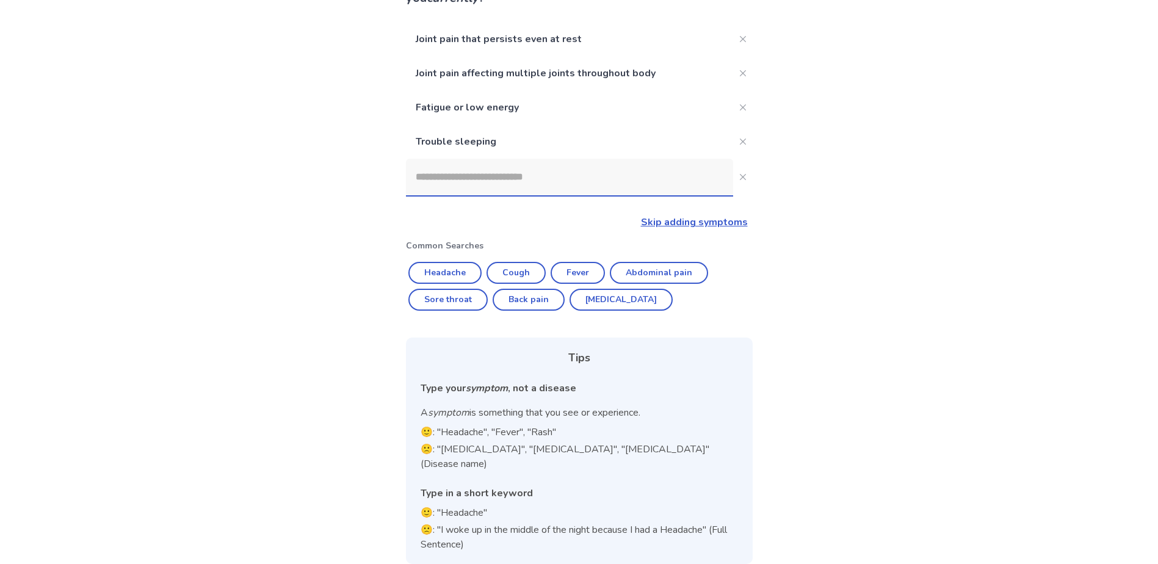
scroll to position [61, 0]
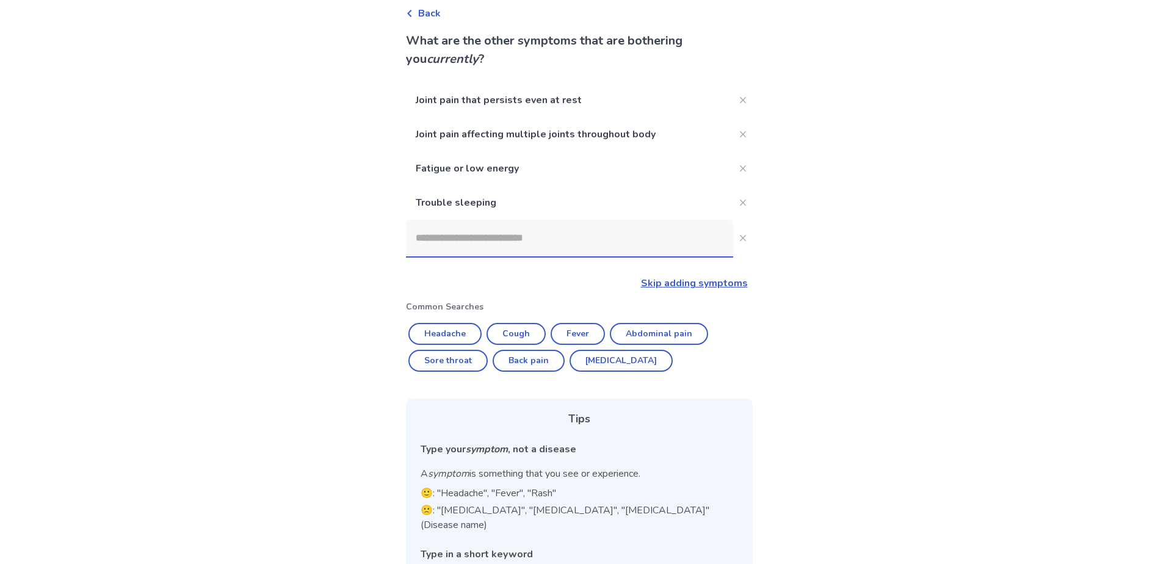
click at [488, 238] on input at bounding box center [569, 238] width 327 height 37
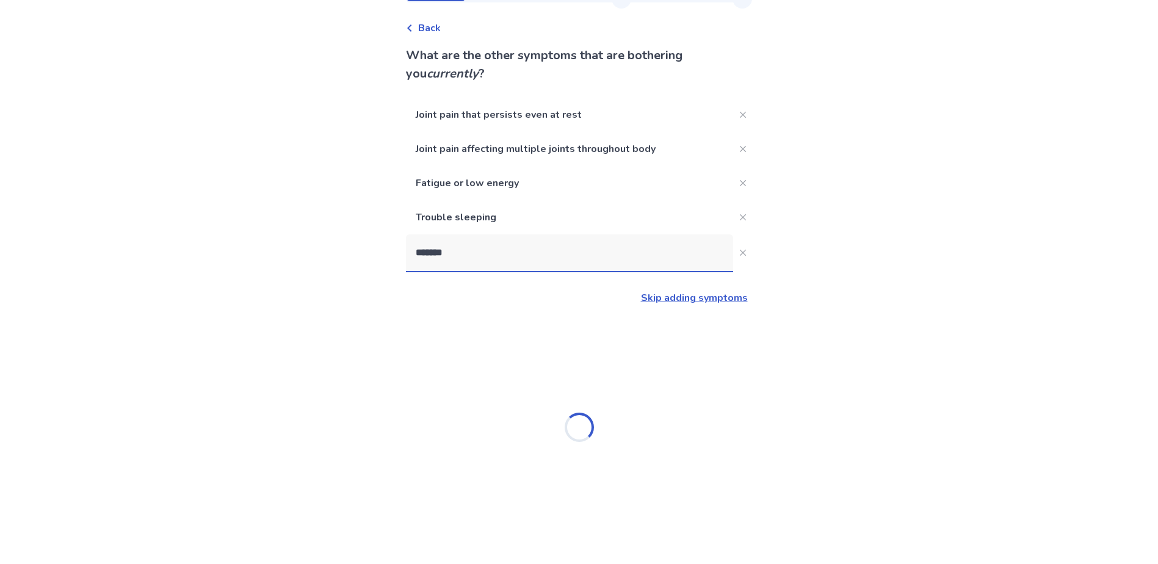
type input "********"
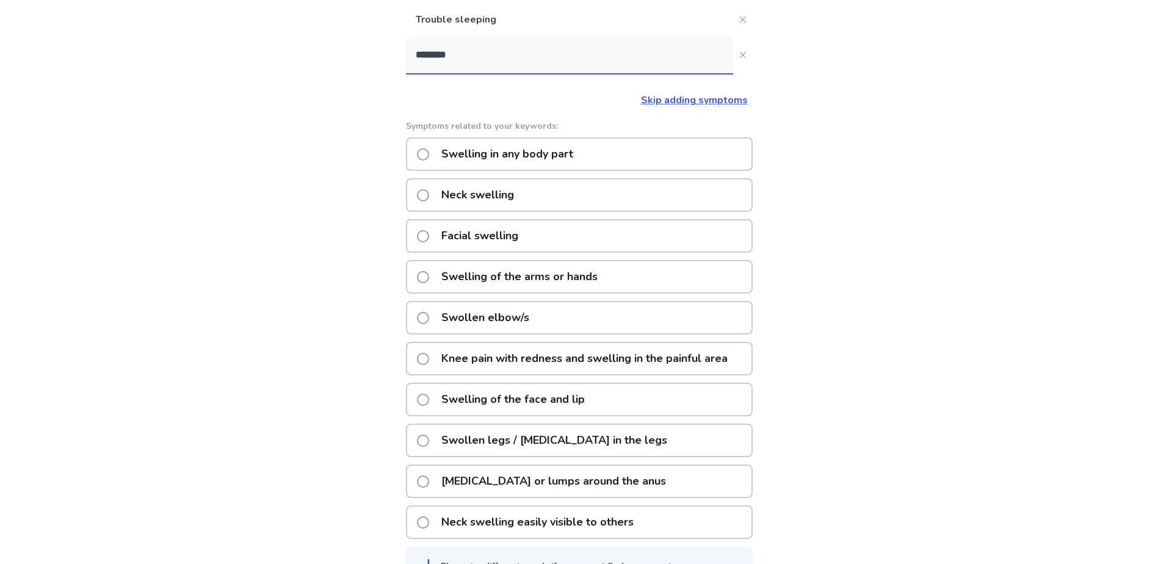
scroll to position [281, 0]
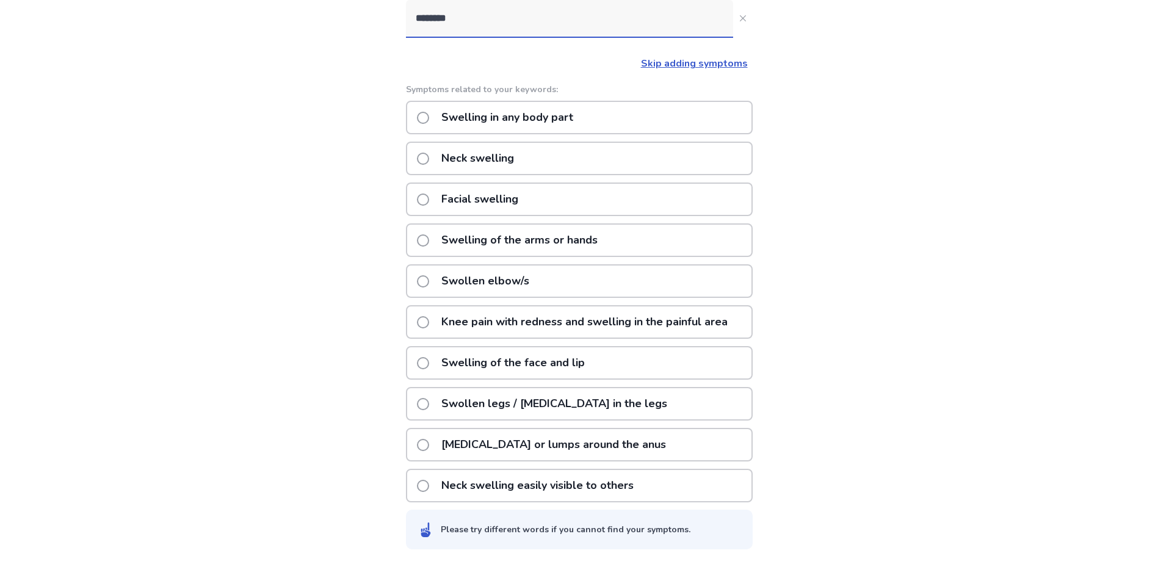
click at [488, 402] on p "Swollen legs / fluid retention in the legs" at bounding box center [554, 403] width 240 height 31
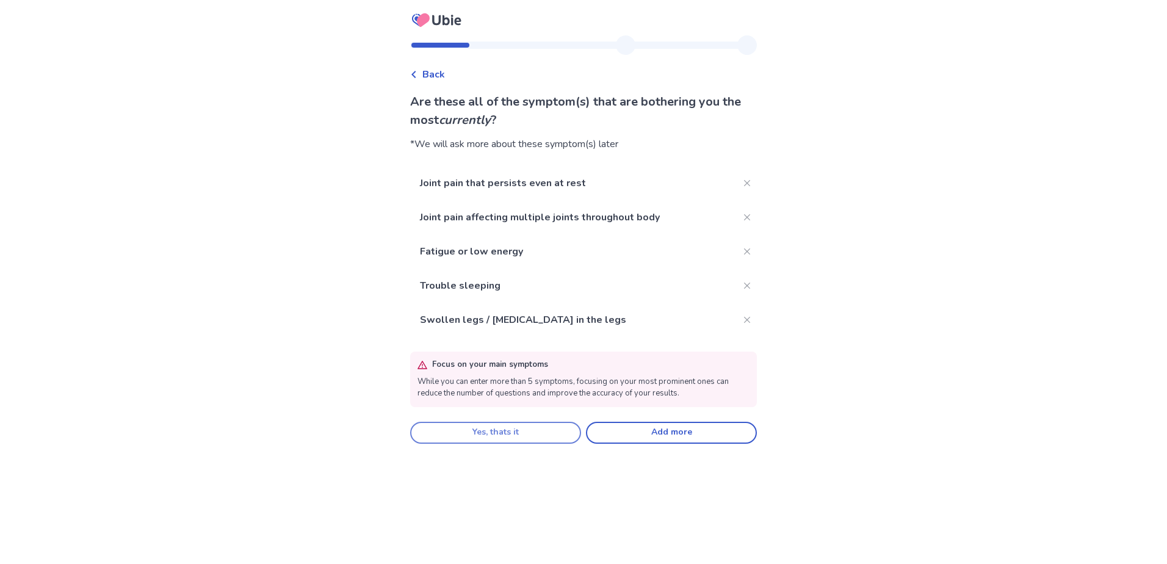
click at [546, 435] on button "Yes, thats it" at bounding box center [495, 433] width 171 height 22
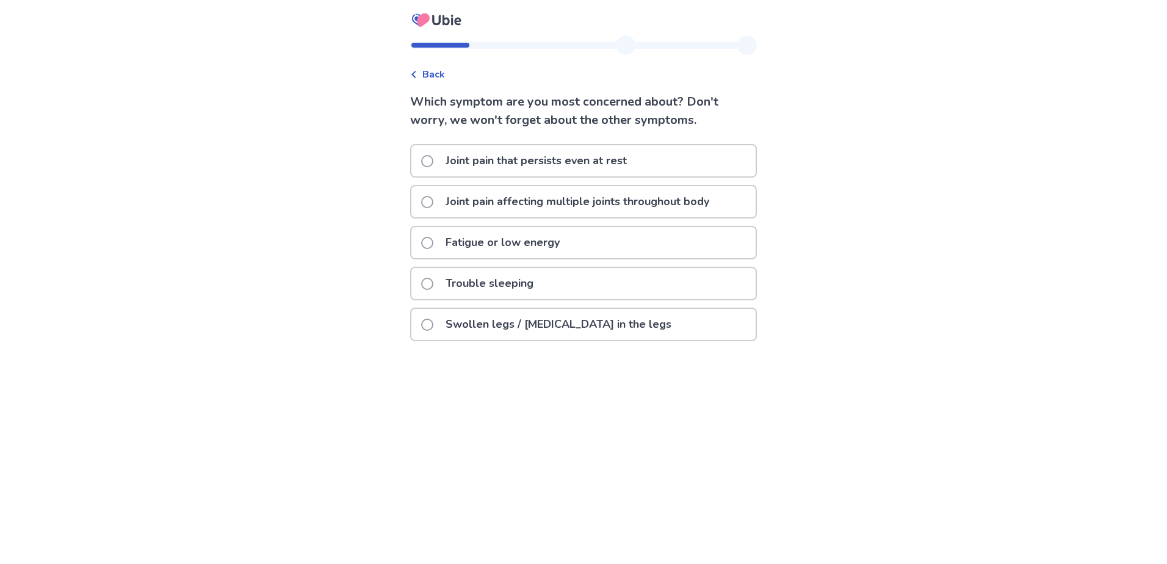
click at [433, 203] on span at bounding box center [427, 202] width 12 height 12
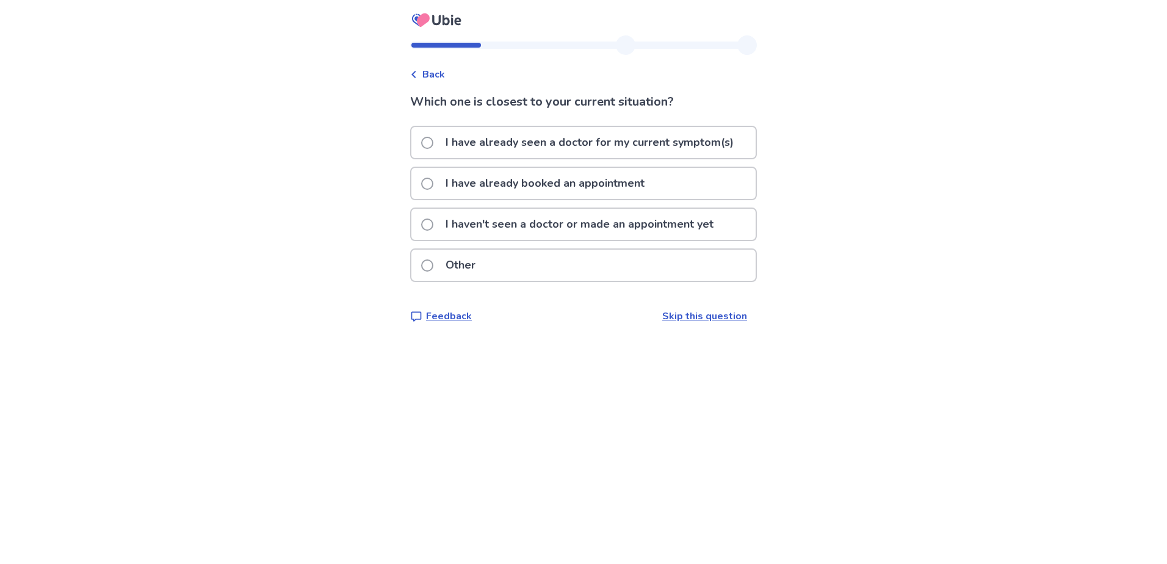
click at [433, 142] on span at bounding box center [427, 143] width 12 height 12
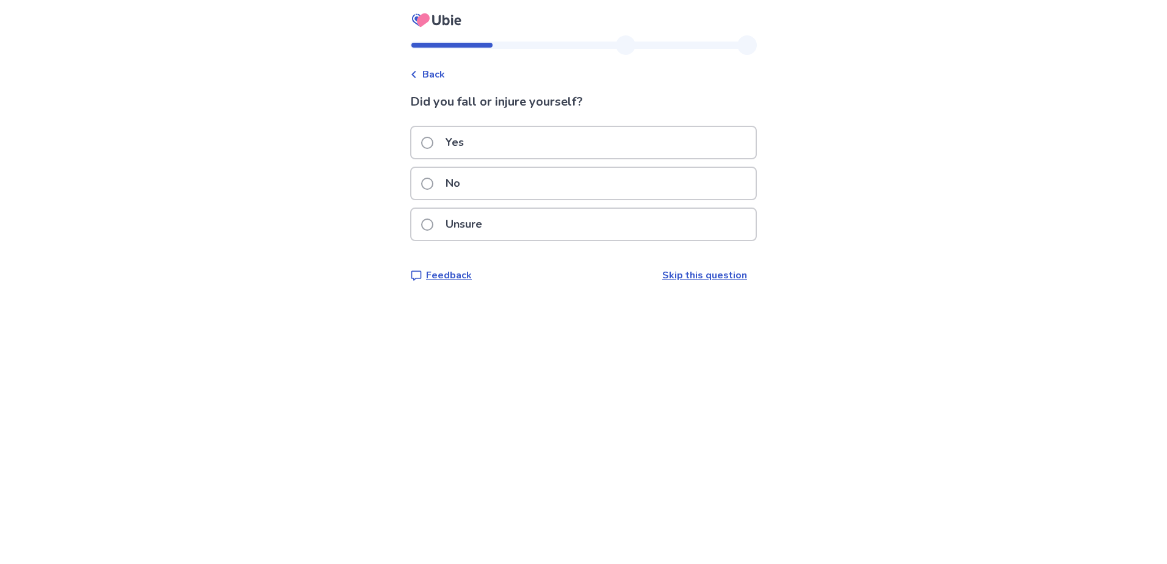
click at [433, 187] on span at bounding box center [427, 184] width 12 height 12
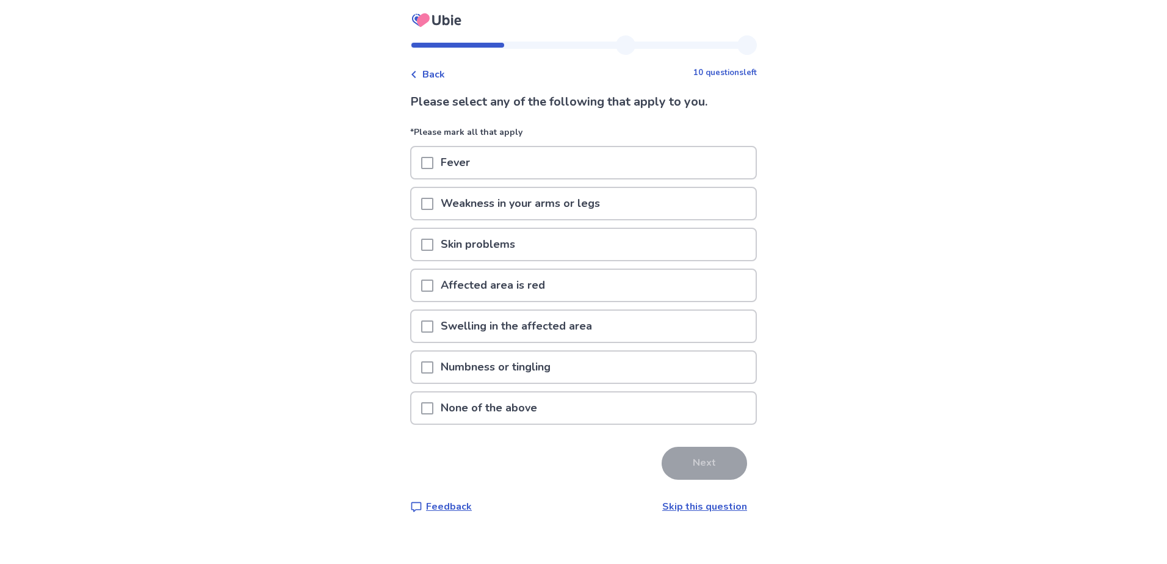
click at [433, 408] on span at bounding box center [427, 408] width 12 height 12
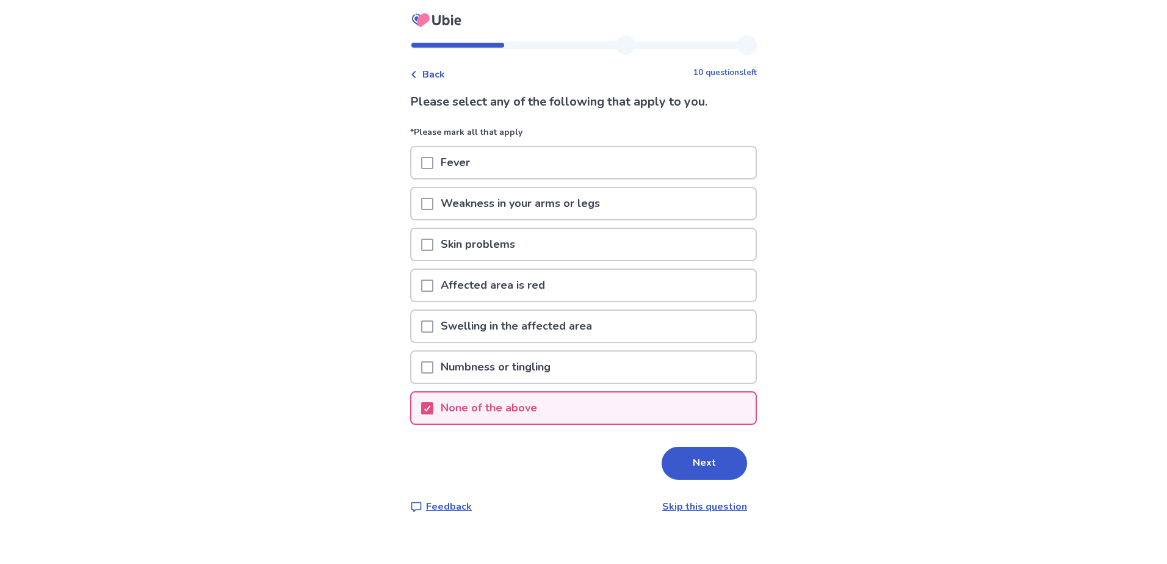
click at [705, 465] on button "Next" at bounding box center [704, 463] width 85 height 33
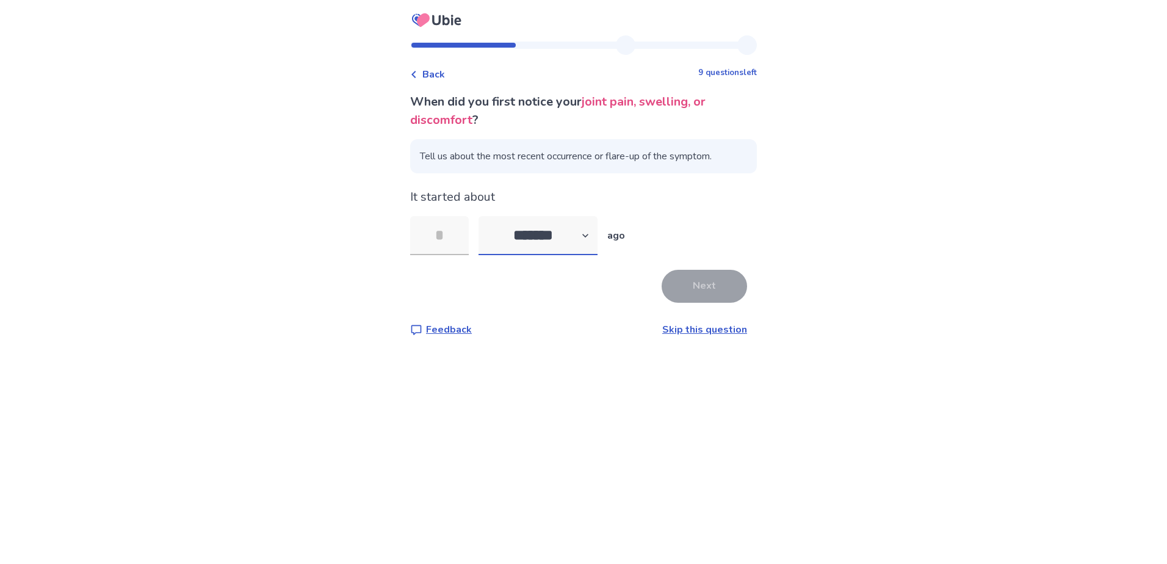
click at [593, 237] on select "******* ****** ******* ******** *******" at bounding box center [537, 235] width 119 height 39
select select "*"
click at [486, 216] on select "******* ****** ******* ******** *******" at bounding box center [537, 235] width 119 height 39
click at [428, 231] on input "tel" at bounding box center [439, 235] width 59 height 39
type input "**"
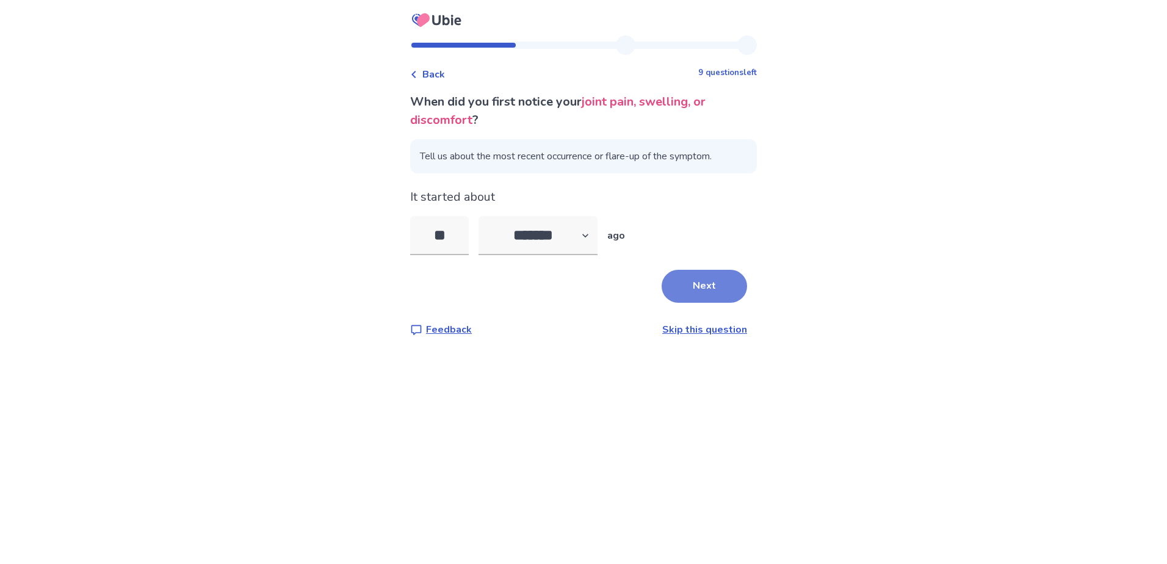
click at [673, 288] on button "Next" at bounding box center [704, 286] width 85 height 33
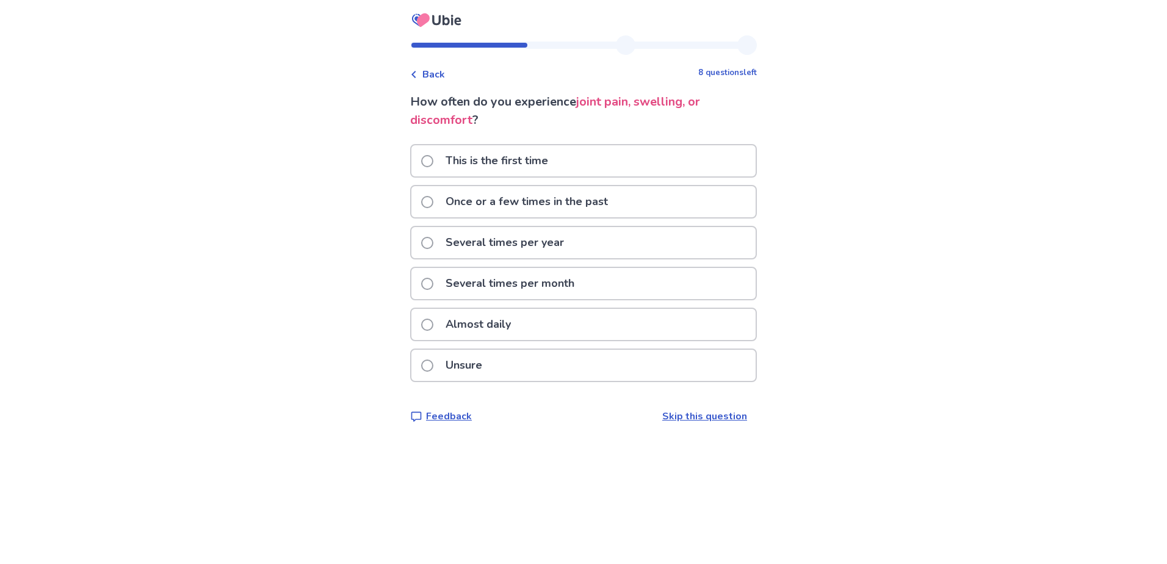
click at [432, 328] on span at bounding box center [427, 325] width 12 height 12
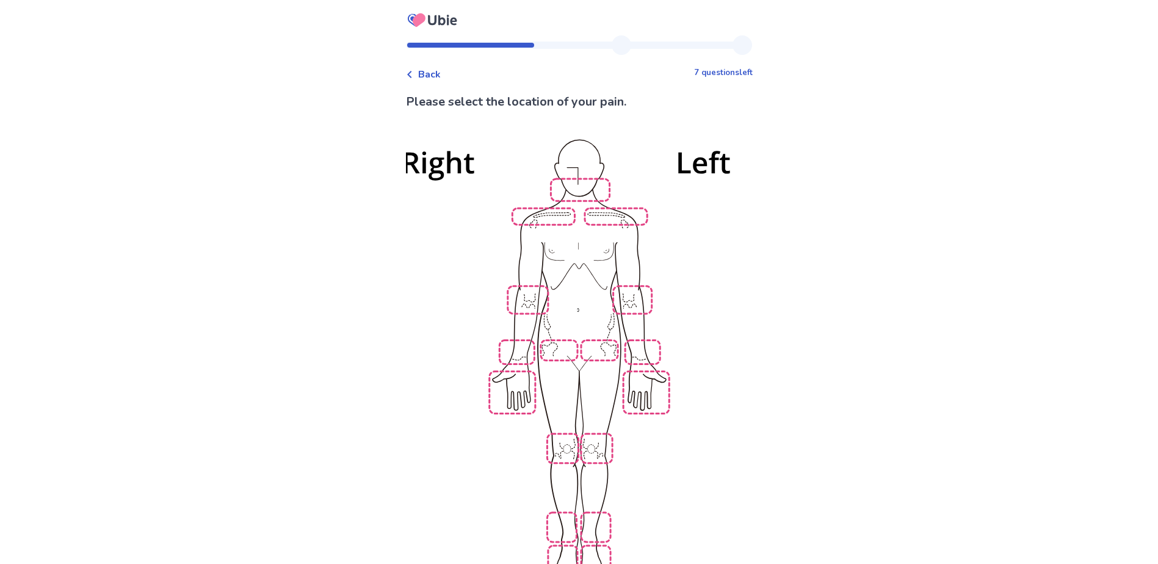
click at [545, 214] on img at bounding box center [579, 360] width 693 height 469
click at [627, 215] on img at bounding box center [579, 360] width 693 height 469
click at [634, 297] on img at bounding box center [579, 360] width 693 height 469
click at [524, 297] on img at bounding box center [579, 360] width 693 height 469
click at [525, 342] on img at bounding box center [579, 360] width 693 height 469
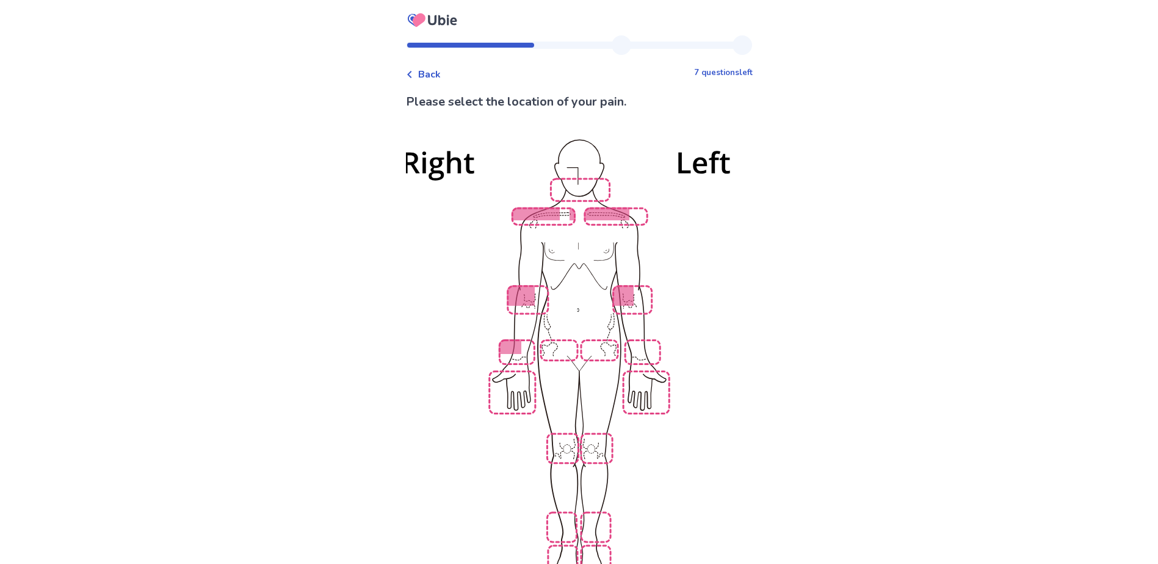
click at [514, 379] on img at bounding box center [579, 360] width 693 height 469
click at [563, 342] on img at bounding box center [579, 360] width 693 height 469
click at [610, 342] on img at bounding box center [579, 360] width 693 height 469
click at [636, 342] on img at bounding box center [579, 360] width 693 height 469
click at [646, 388] on img at bounding box center [579, 360] width 693 height 469
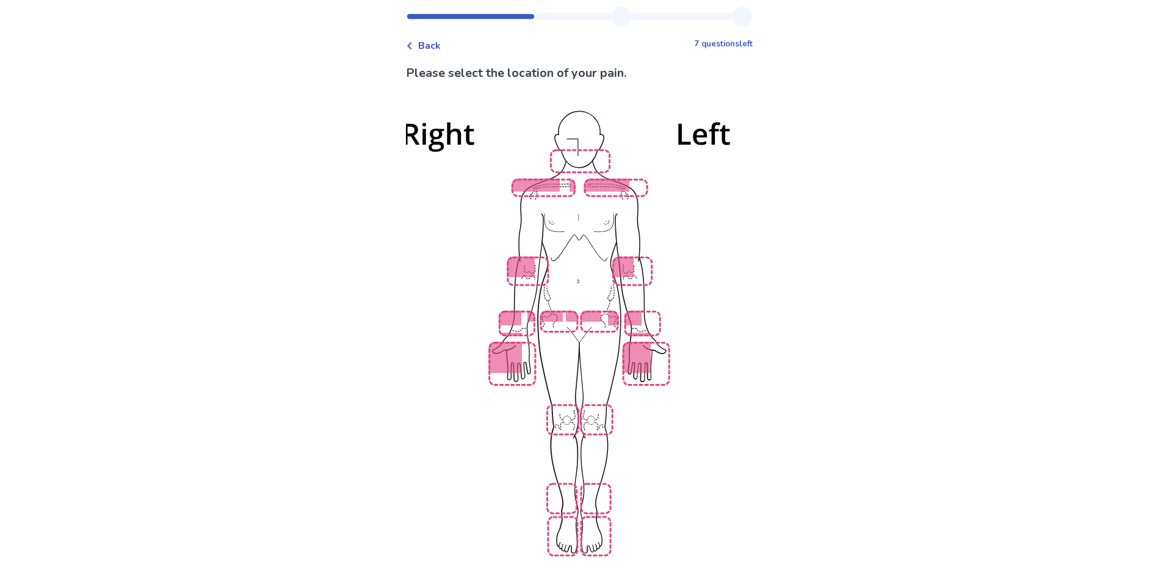
scroll to position [61, 0]
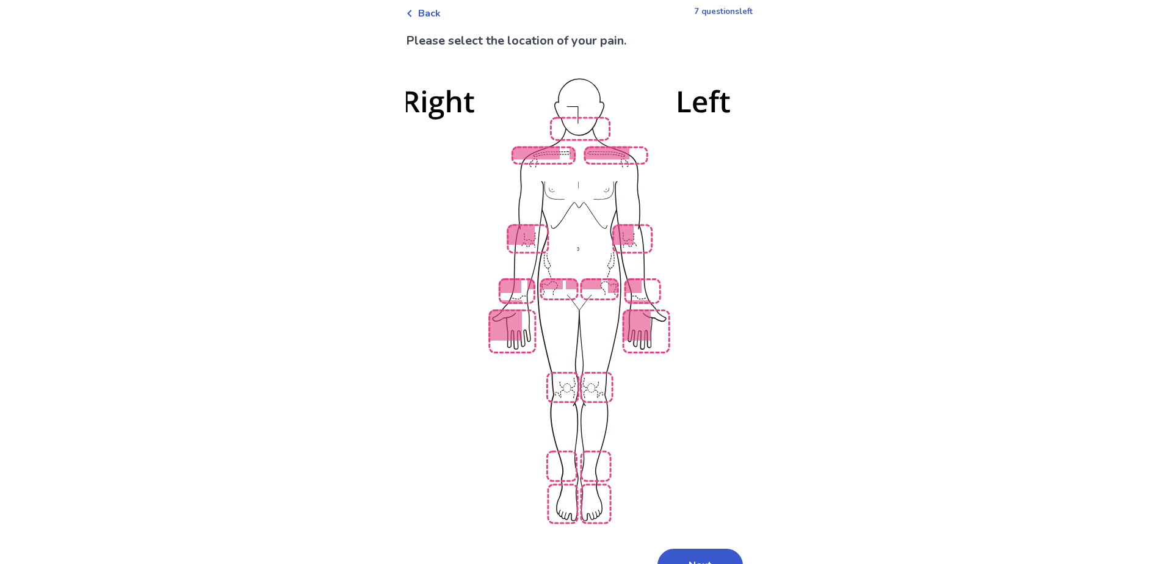
click at [560, 378] on img at bounding box center [579, 299] width 693 height 469
click at [602, 376] on img at bounding box center [579, 299] width 693 height 469
click at [588, 455] on img at bounding box center [579, 299] width 693 height 469
click at [558, 457] on img at bounding box center [579, 299] width 693 height 469
click at [676, 550] on button "Next" at bounding box center [699, 565] width 85 height 33
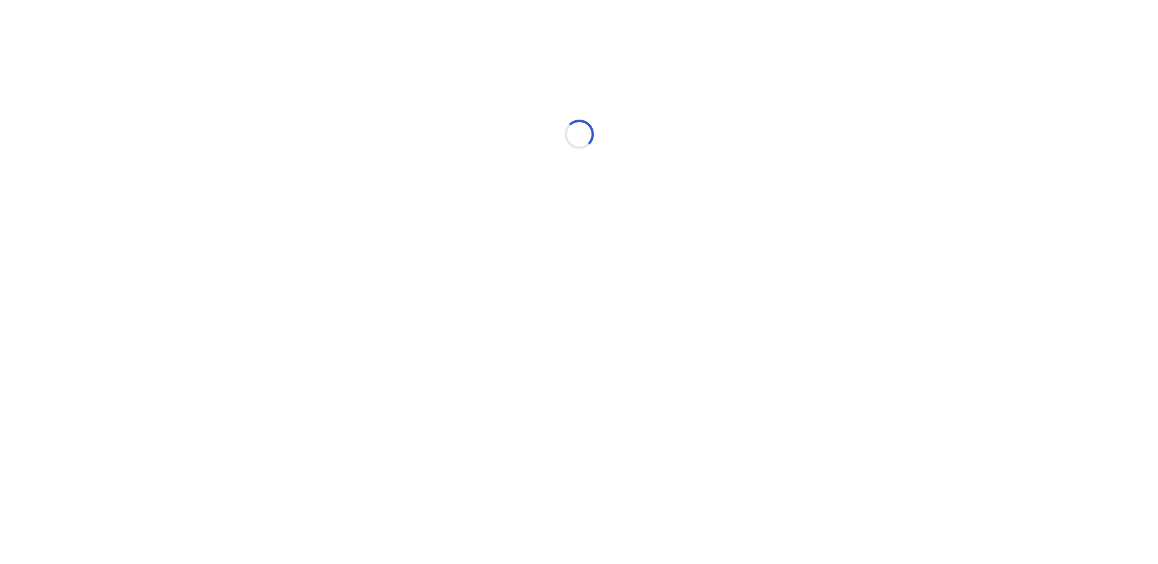
scroll to position [0, 0]
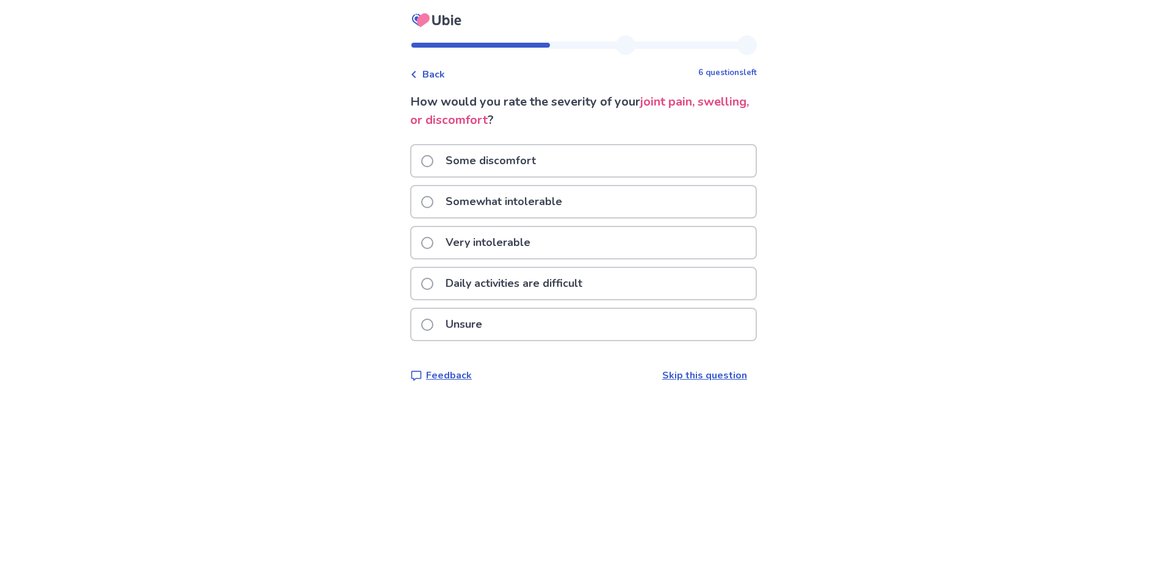
click at [433, 203] on span at bounding box center [427, 202] width 12 height 12
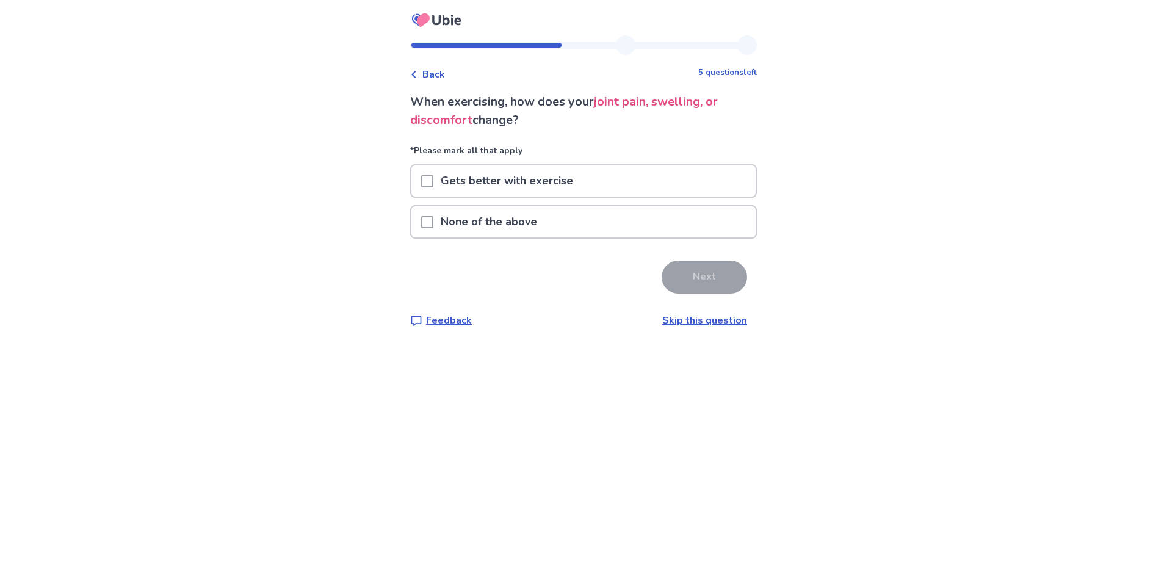
click at [433, 225] on span at bounding box center [427, 222] width 12 height 12
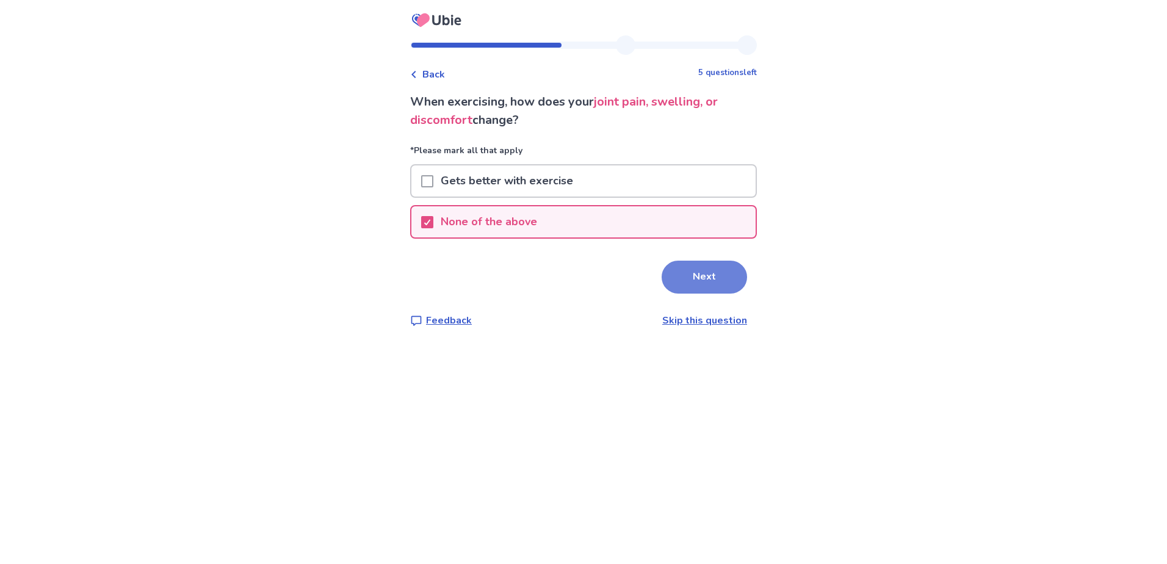
click at [687, 283] on button "Next" at bounding box center [704, 277] width 85 height 33
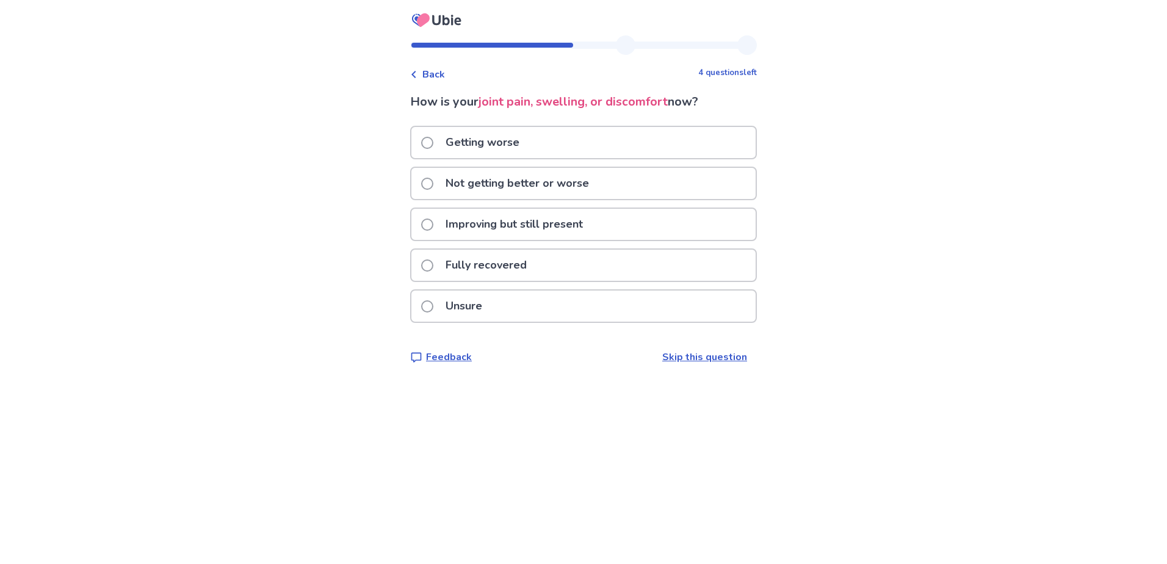
click at [433, 182] on span at bounding box center [427, 184] width 12 height 12
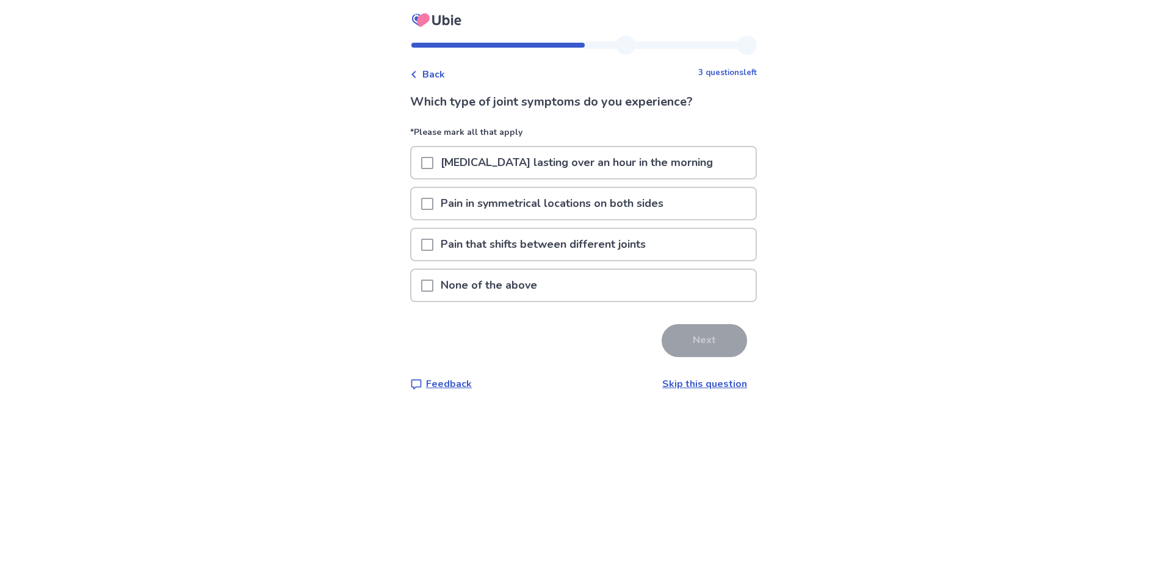
click at [430, 161] on span at bounding box center [427, 163] width 12 height 12
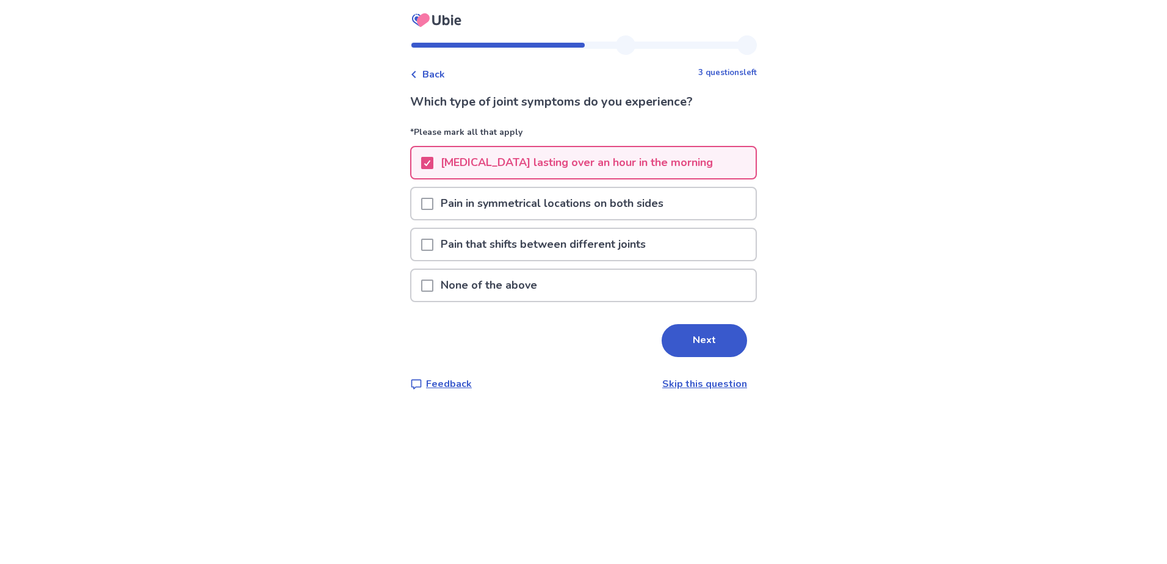
click at [433, 204] on span at bounding box center [427, 204] width 12 height 12
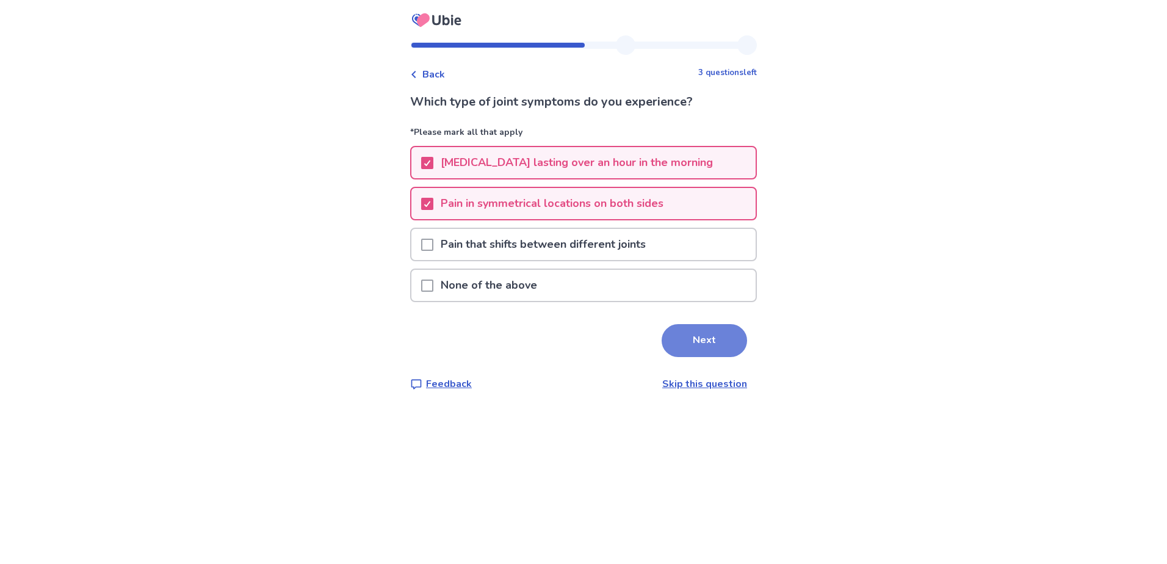
click at [685, 340] on button "Next" at bounding box center [704, 340] width 85 height 33
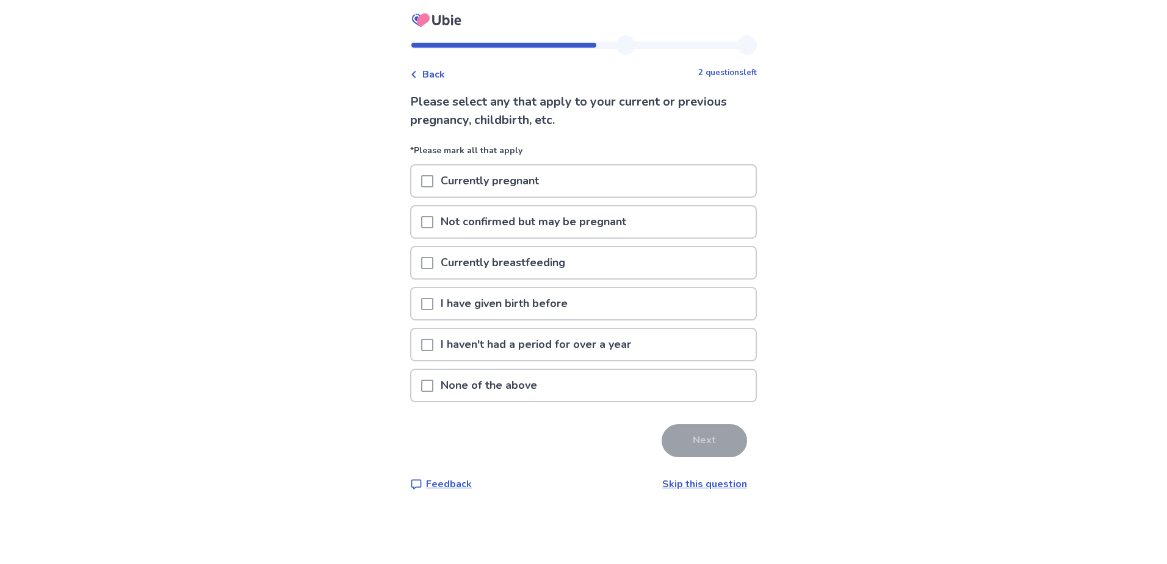
click at [433, 303] on span at bounding box center [427, 304] width 12 height 12
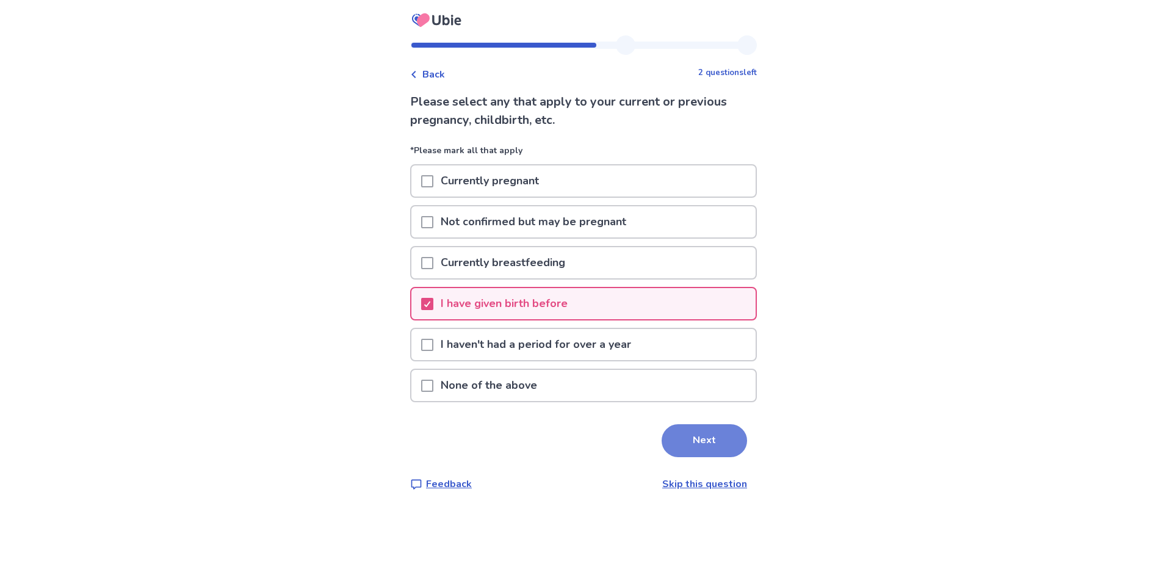
click at [694, 447] on button "Next" at bounding box center [704, 440] width 85 height 33
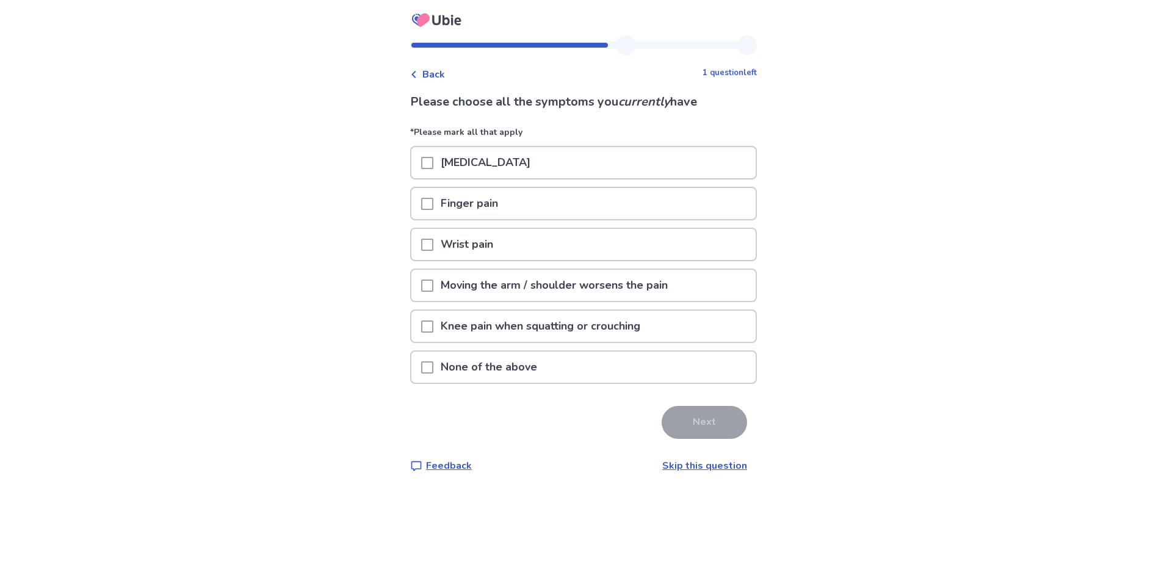
click at [433, 163] on span at bounding box center [427, 163] width 12 height 12
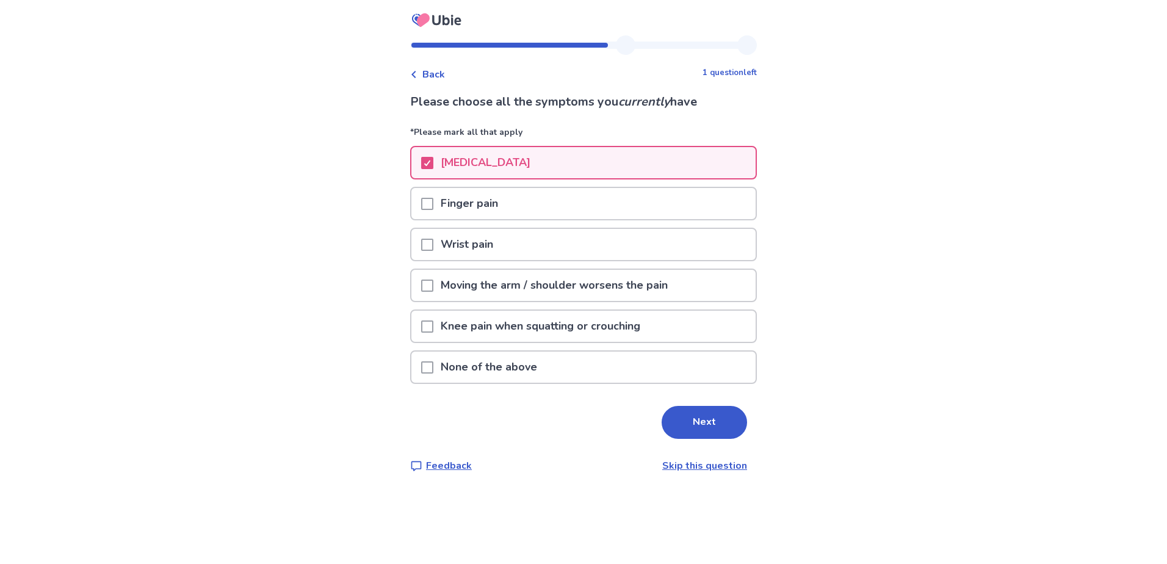
click at [433, 242] on span at bounding box center [427, 245] width 12 height 12
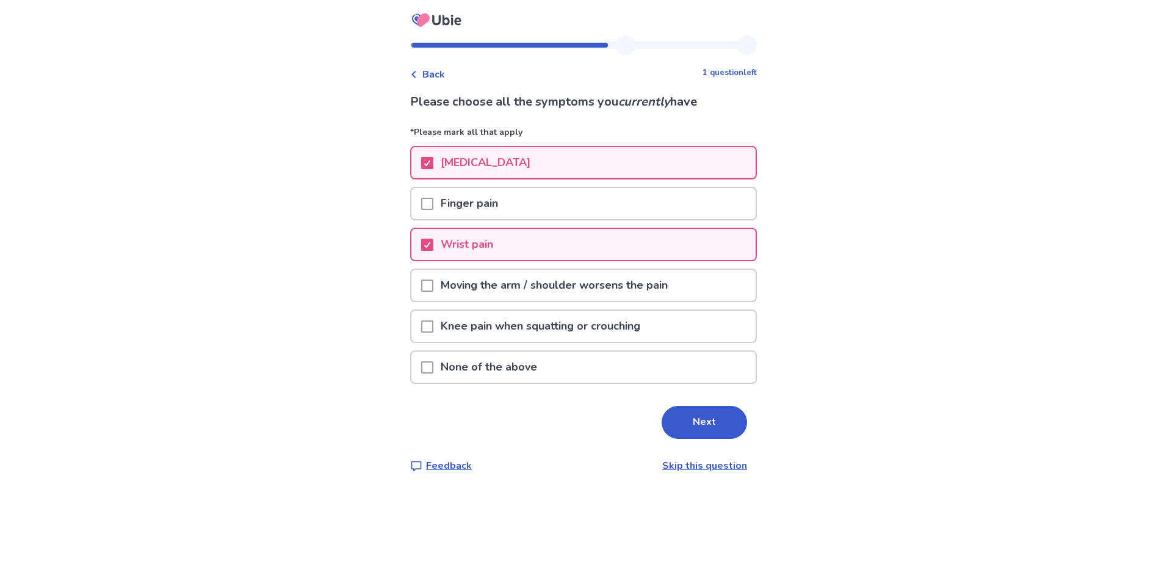
click at [431, 286] on span at bounding box center [427, 286] width 12 height 12
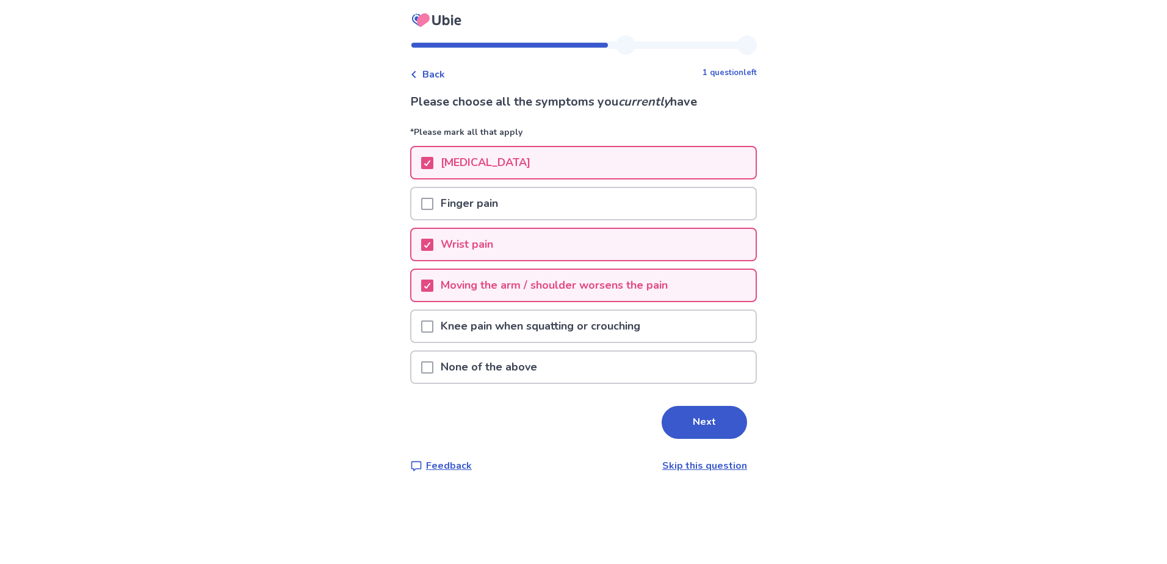
click at [433, 325] on span at bounding box center [427, 326] width 12 height 12
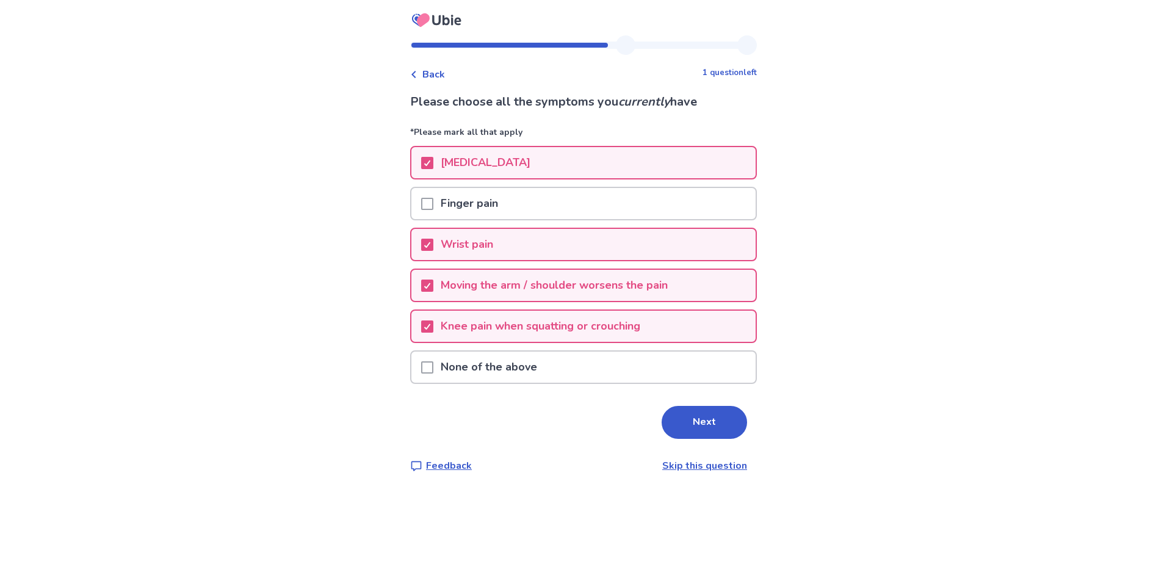
click at [441, 208] on p "Finger pain" at bounding box center [469, 203] width 72 height 31
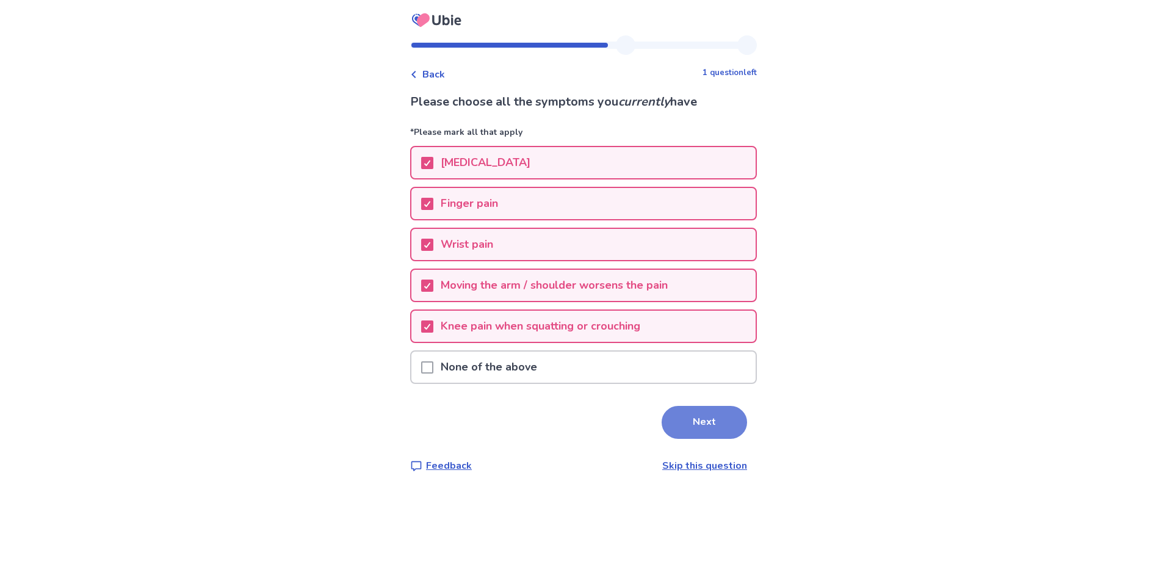
click at [689, 422] on button "Next" at bounding box center [704, 422] width 85 height 33
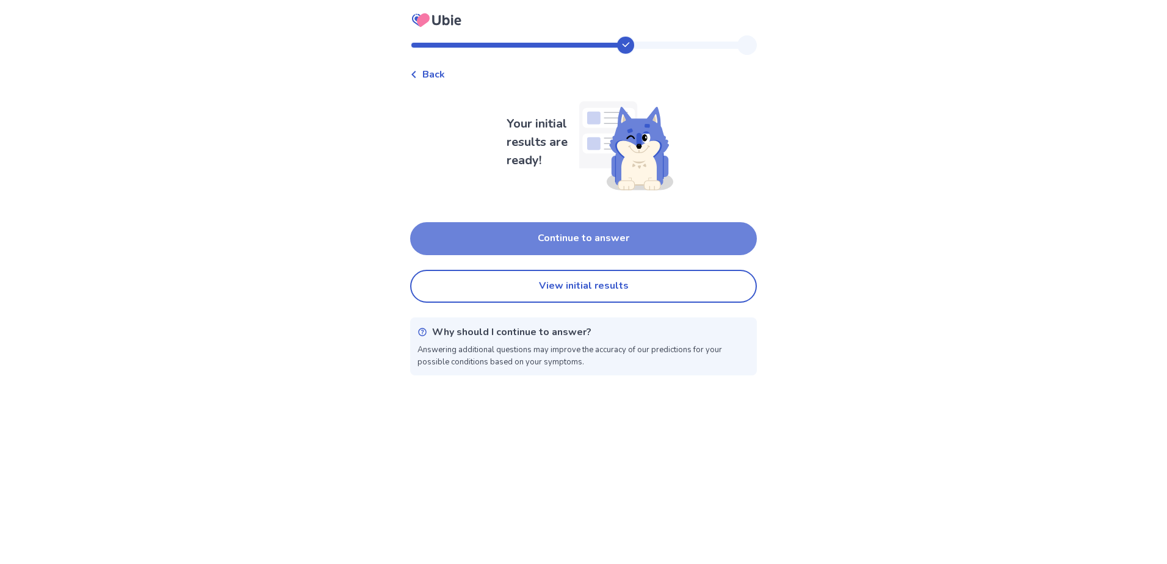
click at [585, 247] on button "Continue to answer" at bounding box center [583, 238] width 347 height 33
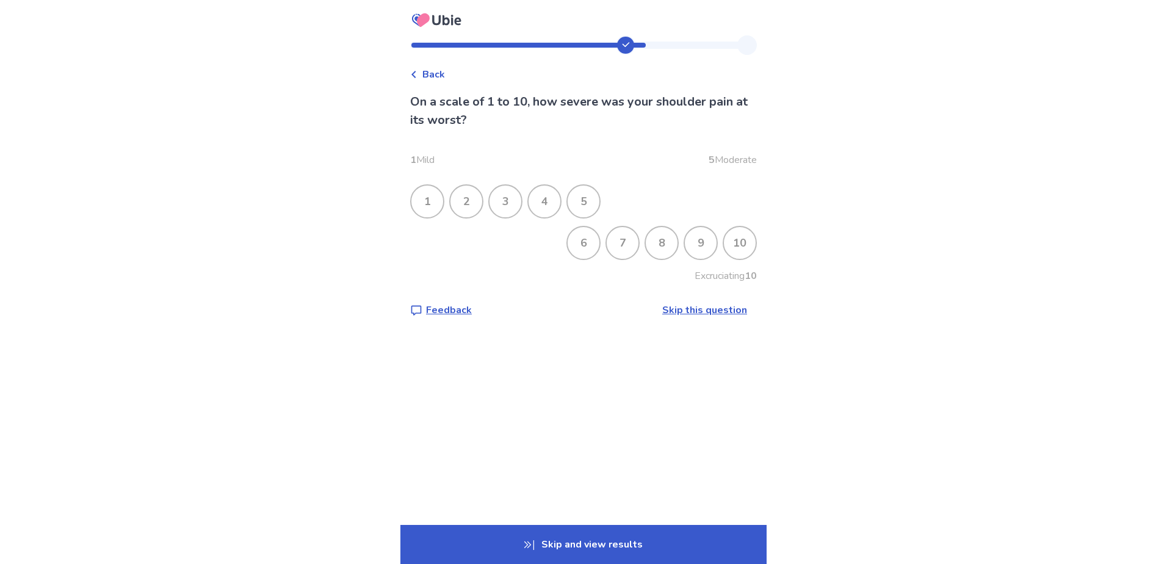
click at [617, 245] on div "7" at bounding box center [623, 243] width 32 height 32
click at [571, 245] on div "6" at bounding box center [584, 243] width 32 height 32
click at [583, 209] on div "5" at bounding box center [584, 202] width 32 height 32
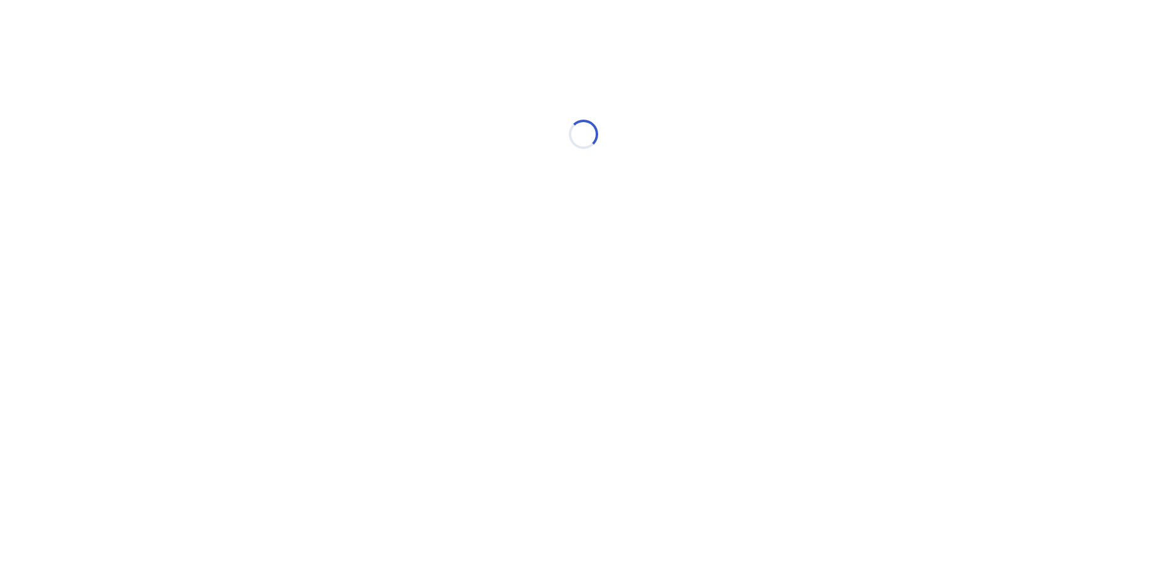
select select "*"
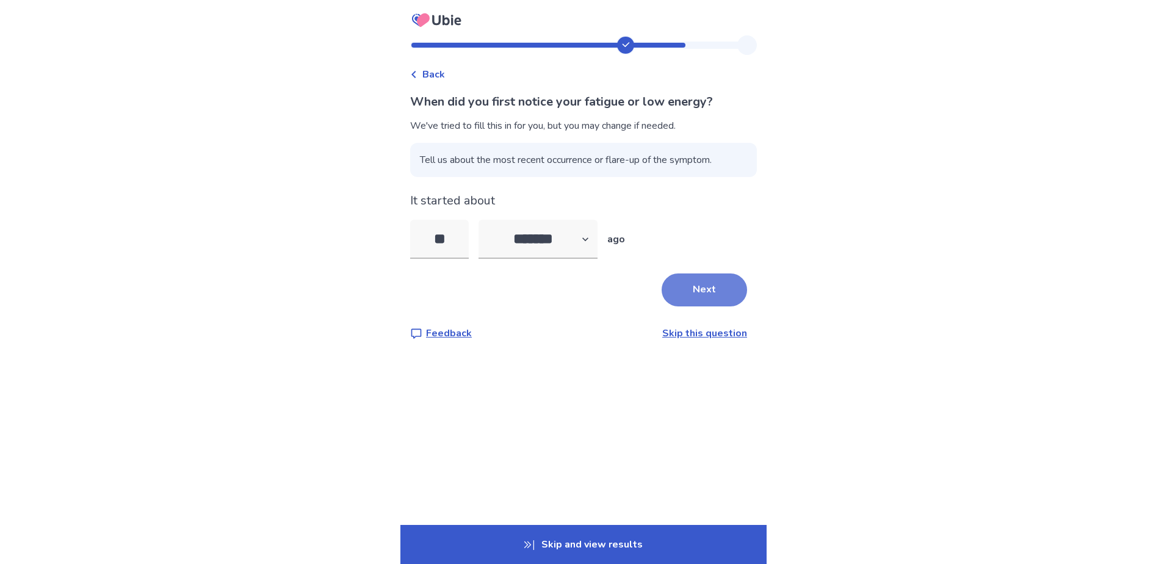
click at [671, 292] on button "Next" at bounding box center [704, 289] width 85 height 33
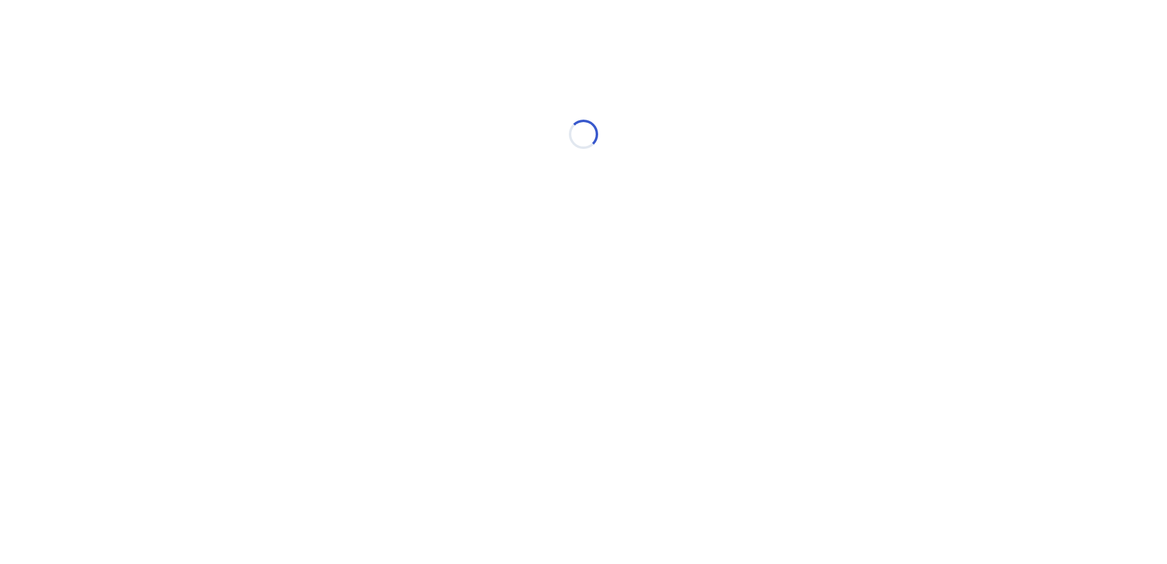
select select "*"
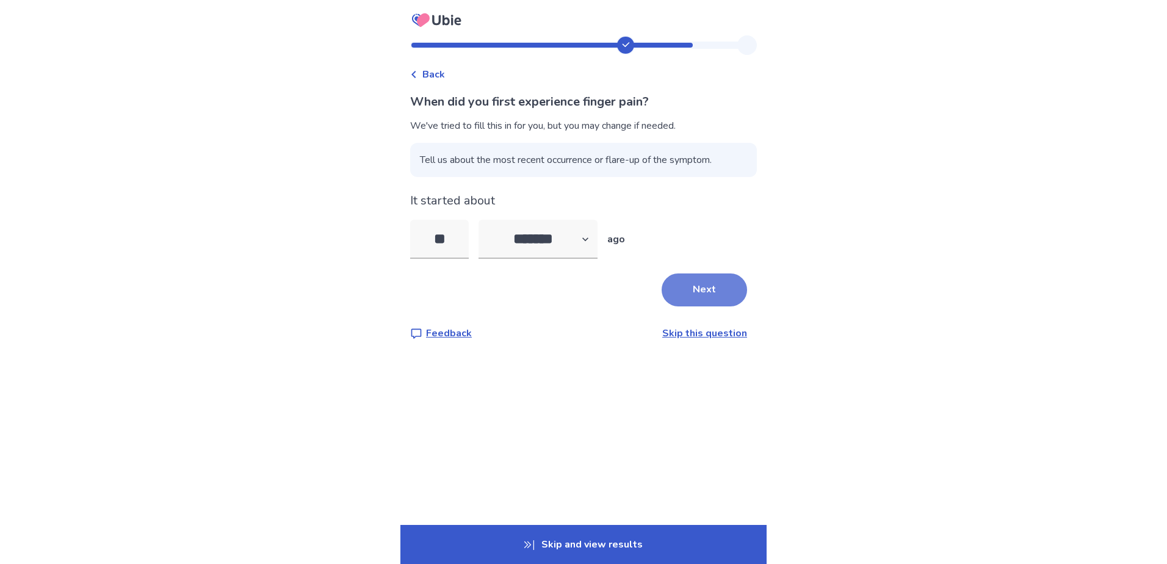
click at [675, 294] on button "Next" at bounding box center [704, 289] width 85 height 33
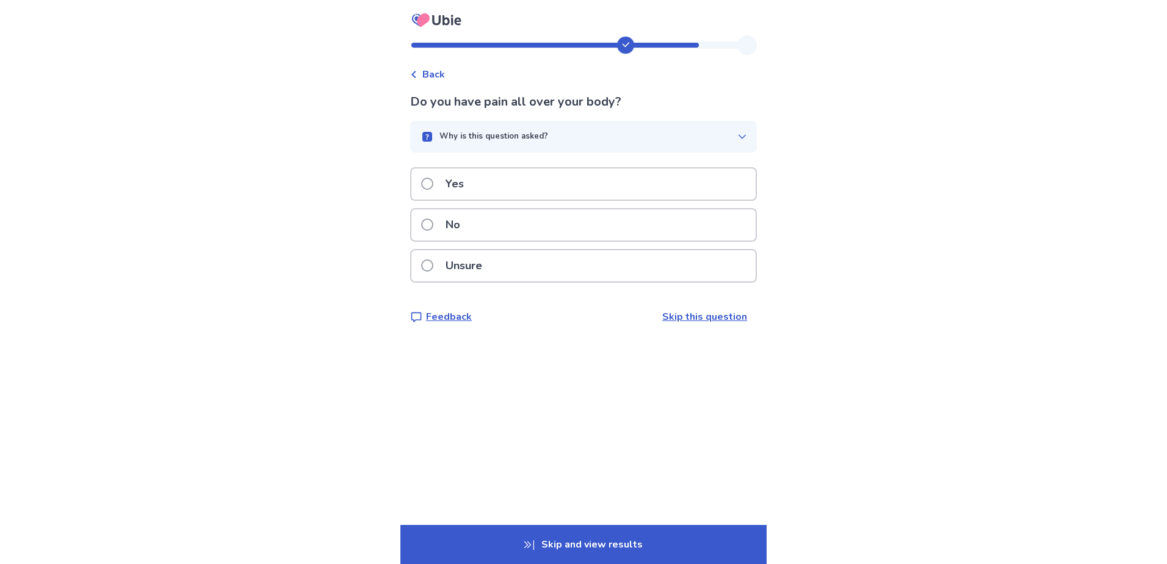
click at [431, 186] on span at bounding box center [427, 184] width 12 height 12
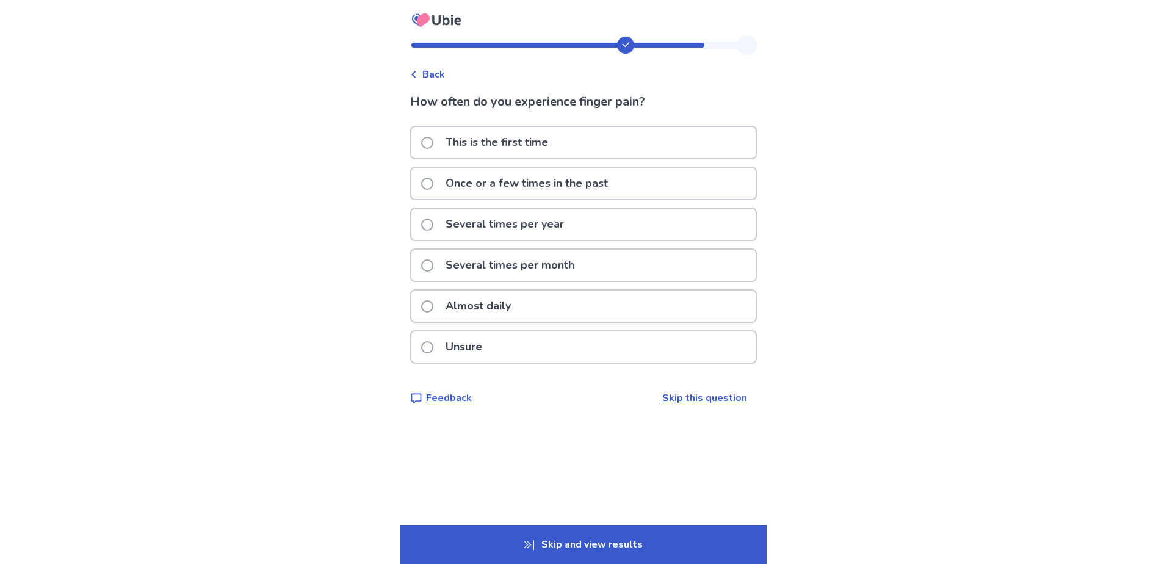
click at [433, 308] on span at bounding box center [427, 306] width 12 height 12
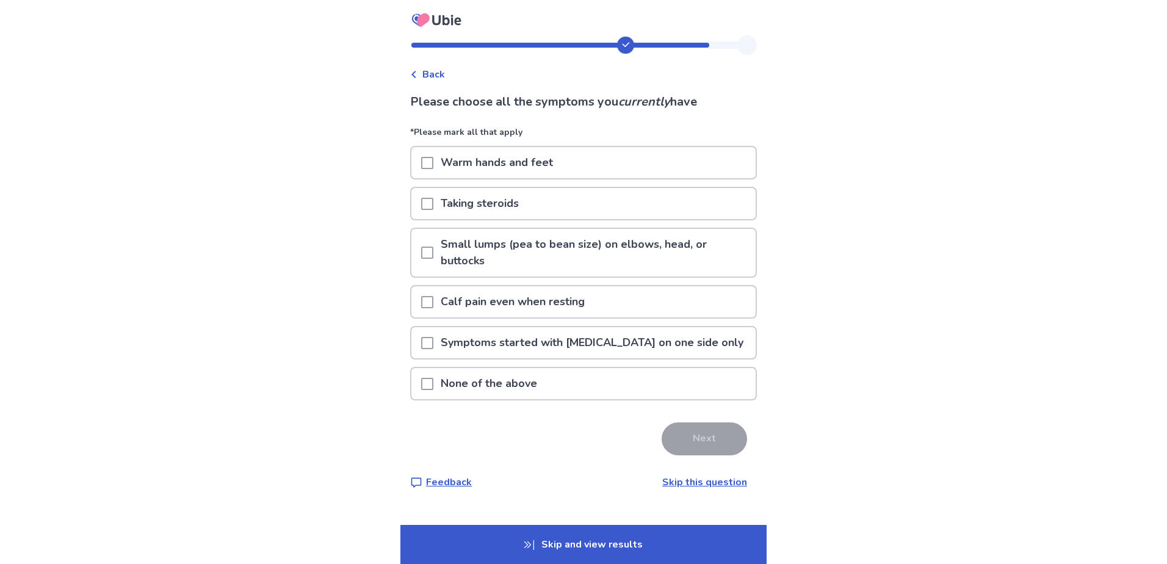
click at [431, 387] on span at bounding box center [427, 384] width 12 height 12
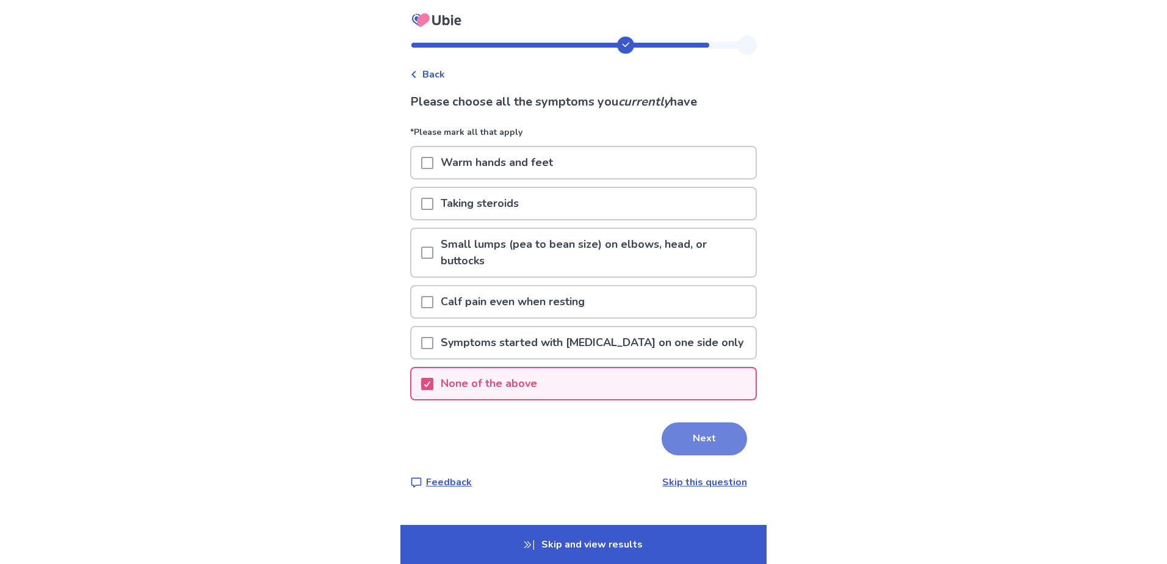
click at [667, 445] on button "Next" at bounding box center [704, 438] width 85 height 33
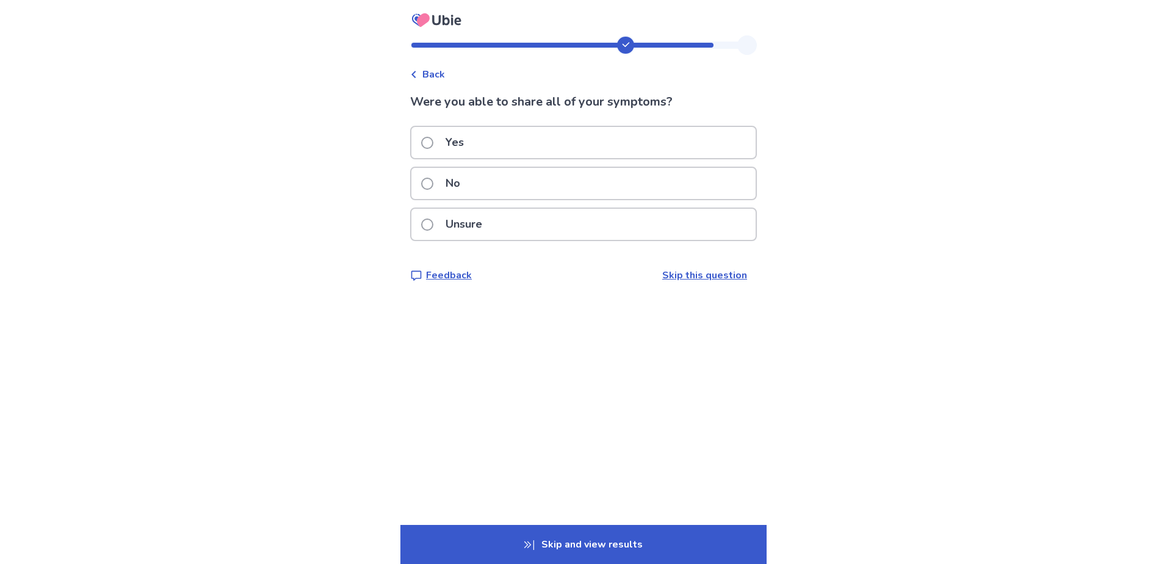
click at [460, 224] on p "Unsure" at bounding box center [463, 224] width 51 height 31
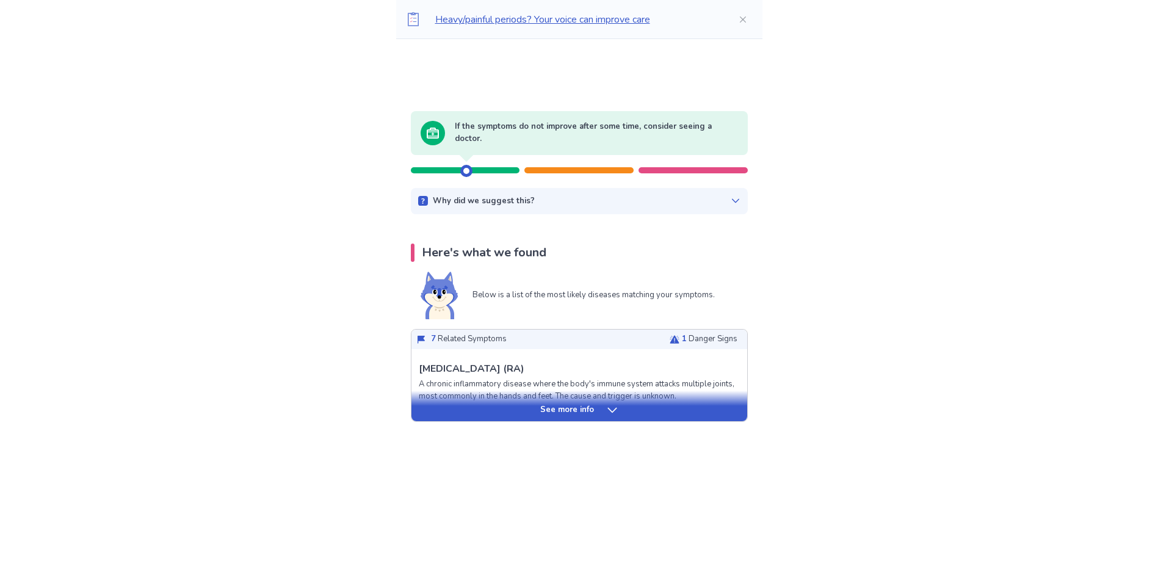
scroll to position [122, 0]
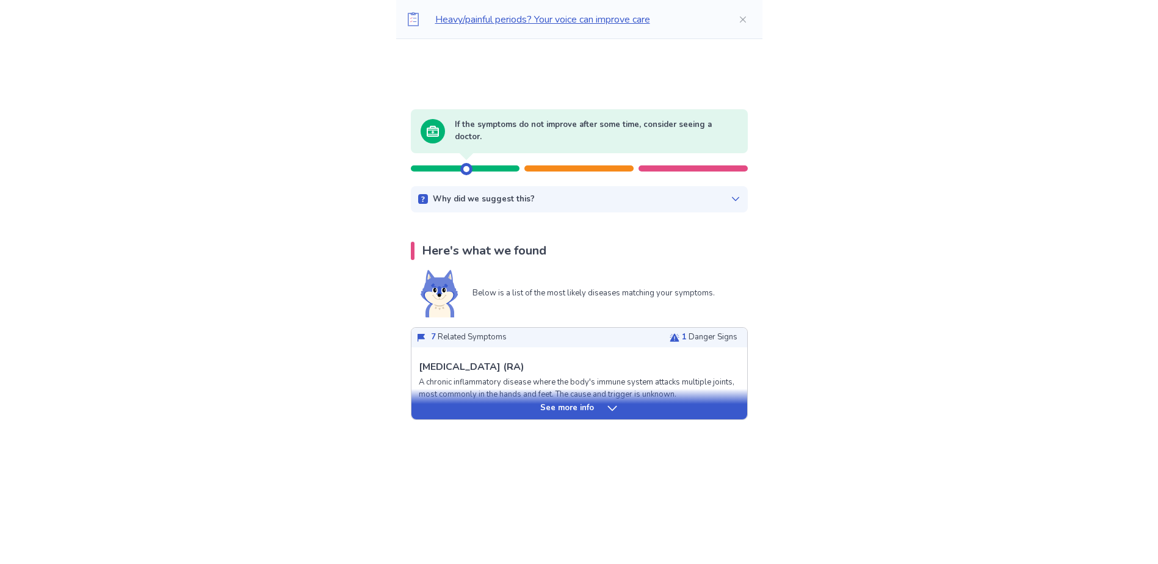
click at [594, 410] on div "See more info" at bounding box center [579, 408] width 336 height 12
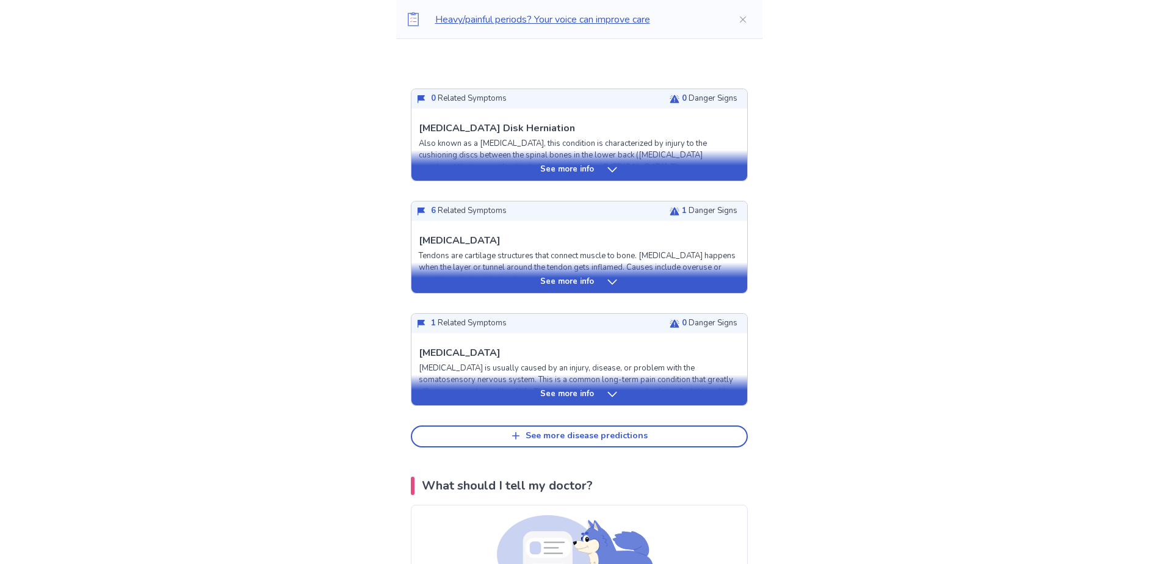
scroll to position [1831, 0]
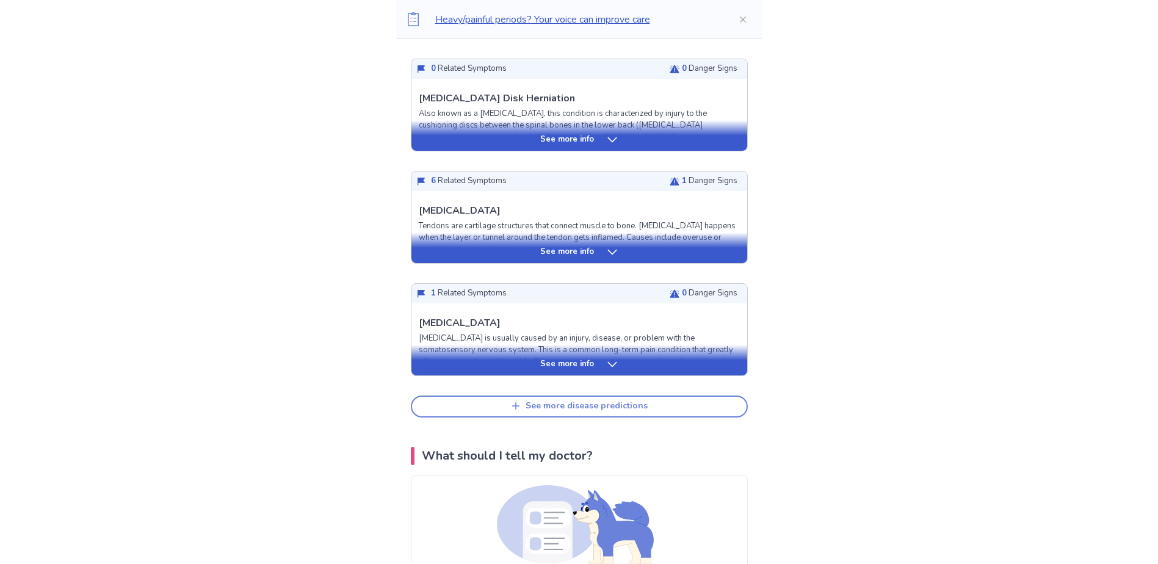
click at [609, 408] on div "See more disease predictions" at bounding box center [586, 406] width 122 height 10
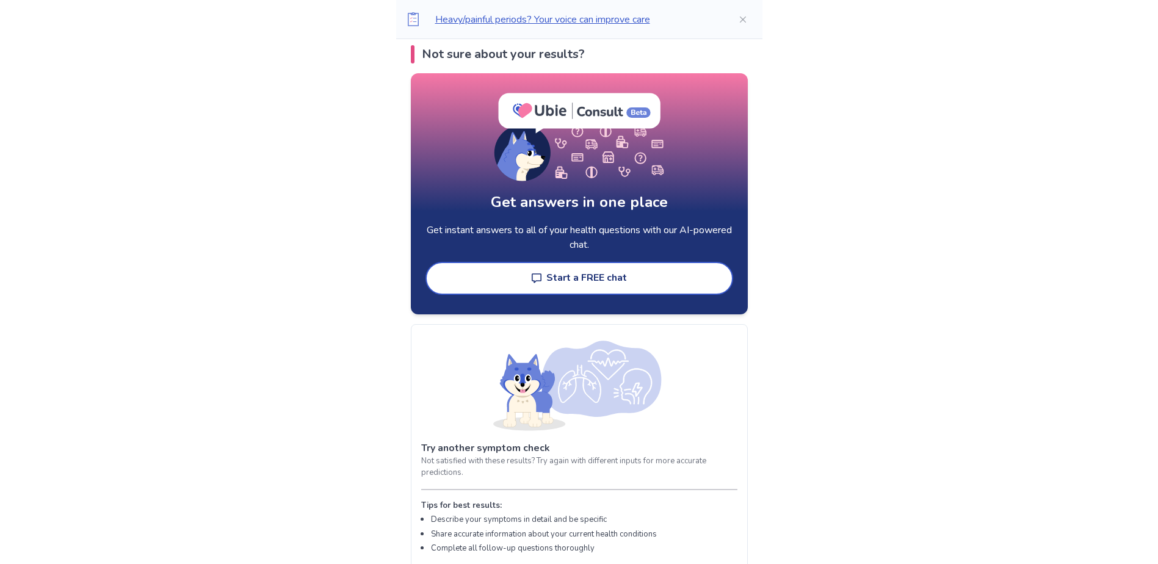
scroll to position [3845, 0]
